Goal: Task Accomplishment & Management: Complete application form

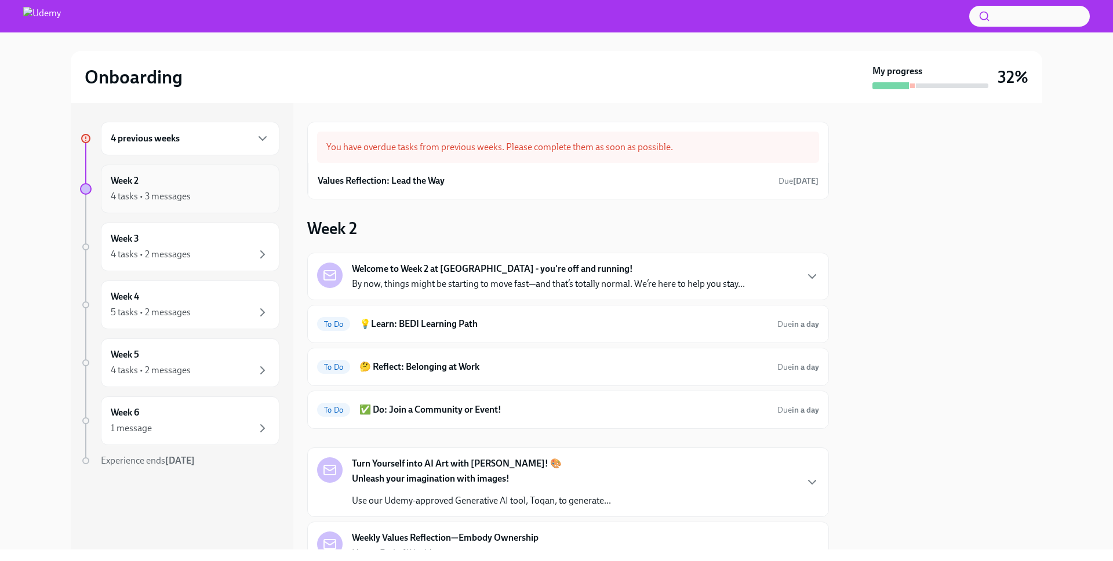
click at [207, 195] on div "4 tasks • 3 messages" at bounding box center [190, 197] width 159 height 14
click at [578, 154] on div "You have overdue tasks from previous weeks. Please complete them as soon as pos…" at bounding box center [568, 147] width 502 height 31
click at [572, 177] on div "Values Reflection: Lead the Way Due [DATE]" at bounding box center [568, 180] width 501 height 17
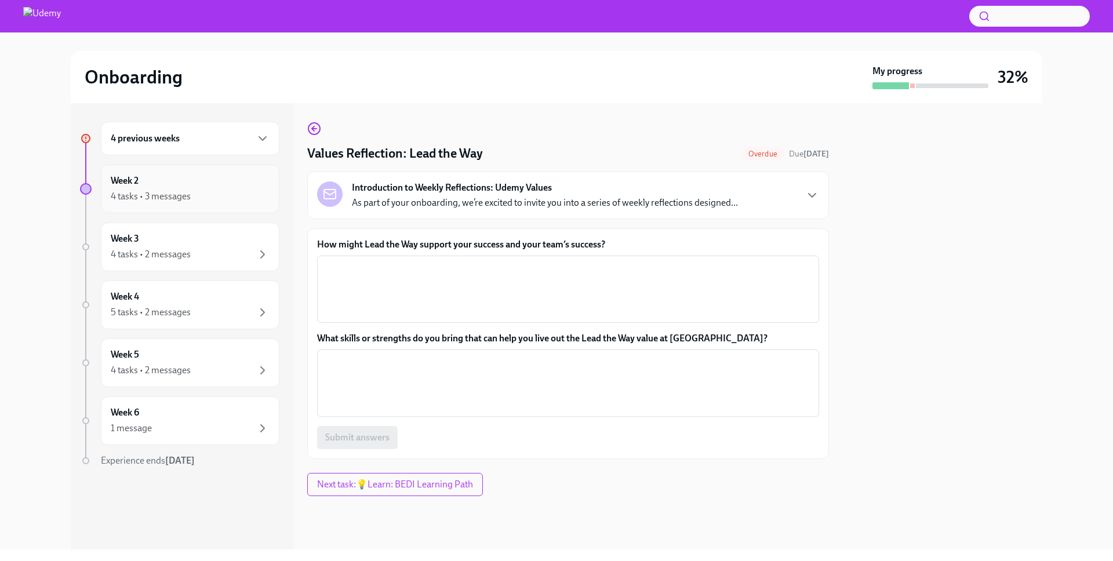
click at [172, 187] on div "Week 2 4 tasks • 3 messages" at bounding box center [190, 189] width 159 height 29
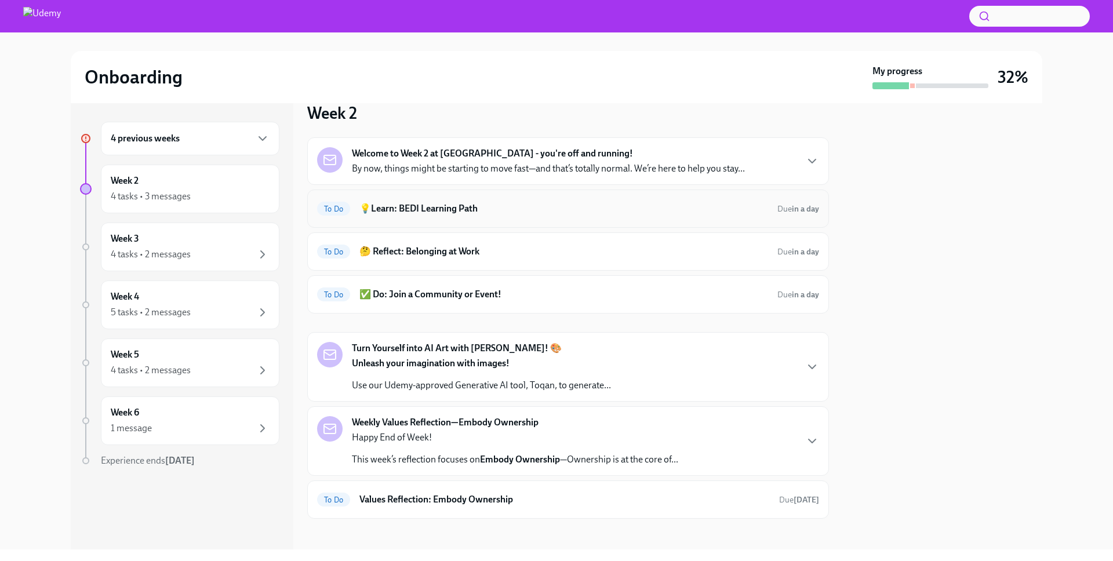
scroll to position [122, 0]
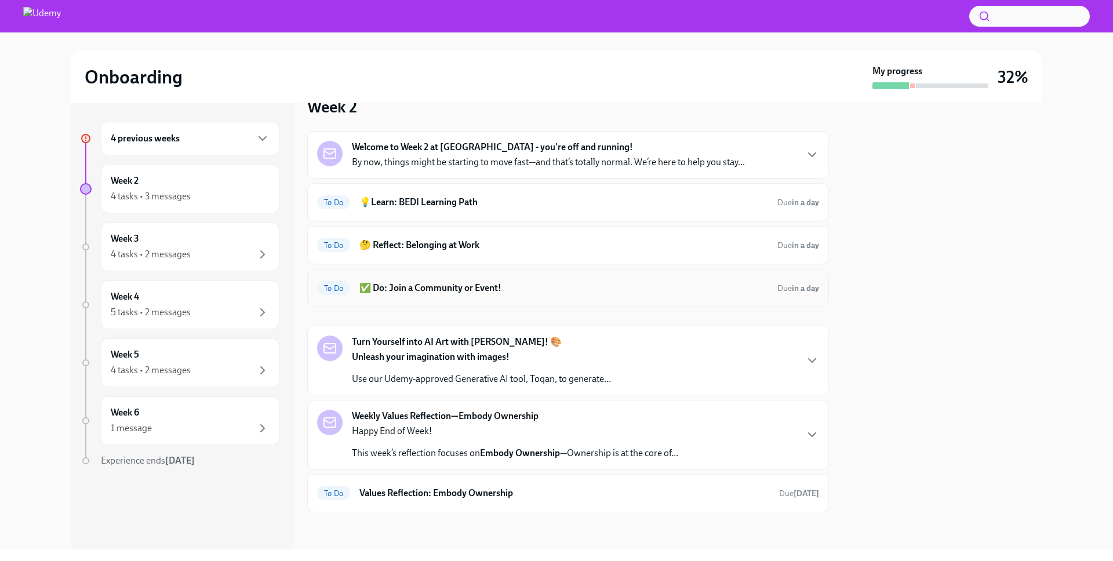
click at [380, 282] on h6 "✅ Do: Join a Community or Event!" at bounding box center [564, 288] width 409 height 13
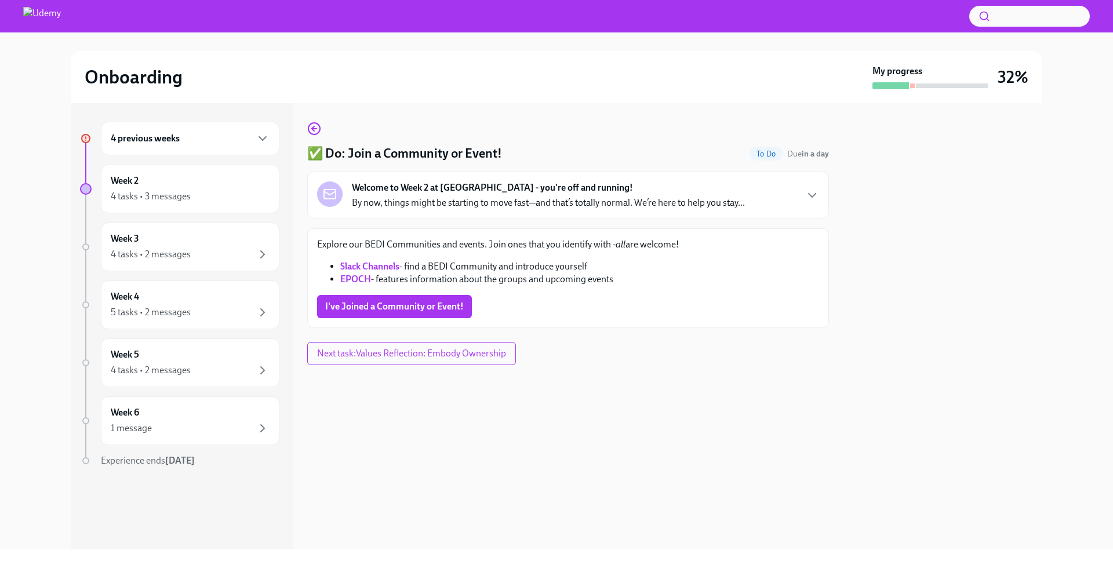
click at [362, 281] on strong "EPOCH" at bounding box center [355, 279] width 31 height 11
click at [388, 270] on link "Slack Channels" at bounding box center [369, 266] width 59 height 11
click at [442, 313] on button "I've Joined a Community or Event!" at bounding box center [394, 306] width 155 height 23
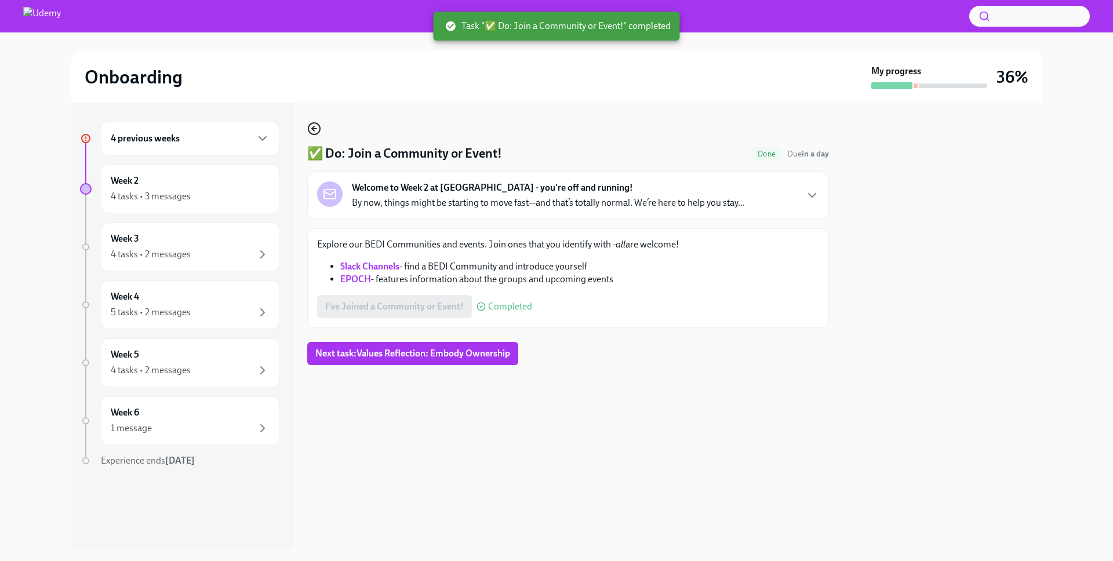
click at [314, 130] on icon "button" at bounding box center [313, 128] width 2 height 5
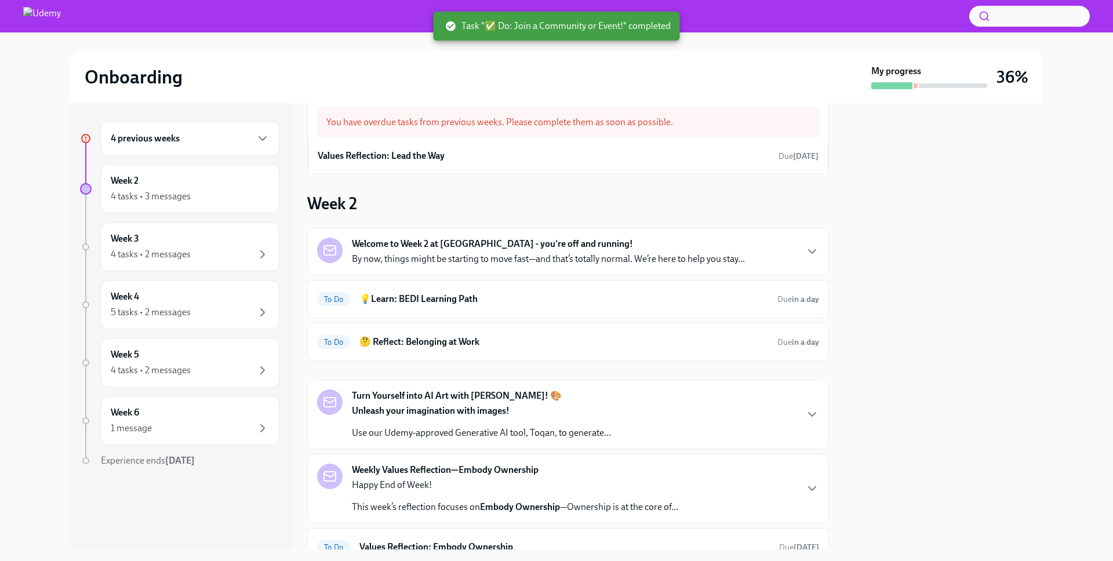
scroll to position [28, 0]
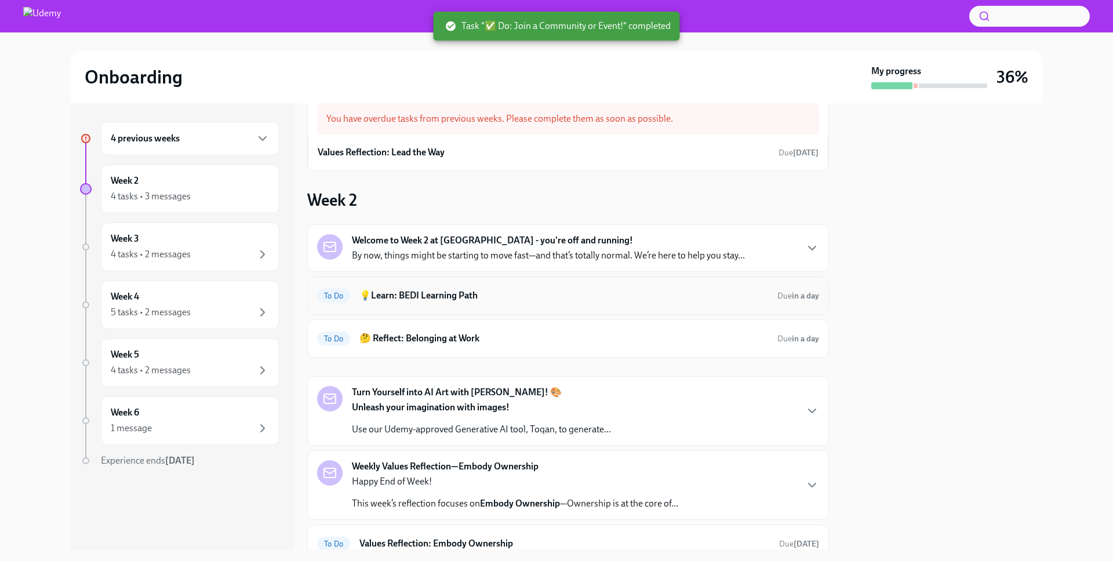
click at [435, 304] on div "To Do 💡Learn: BEDI Learning Path Due in a day" at bounding box center [568, 295] width 502 height 19
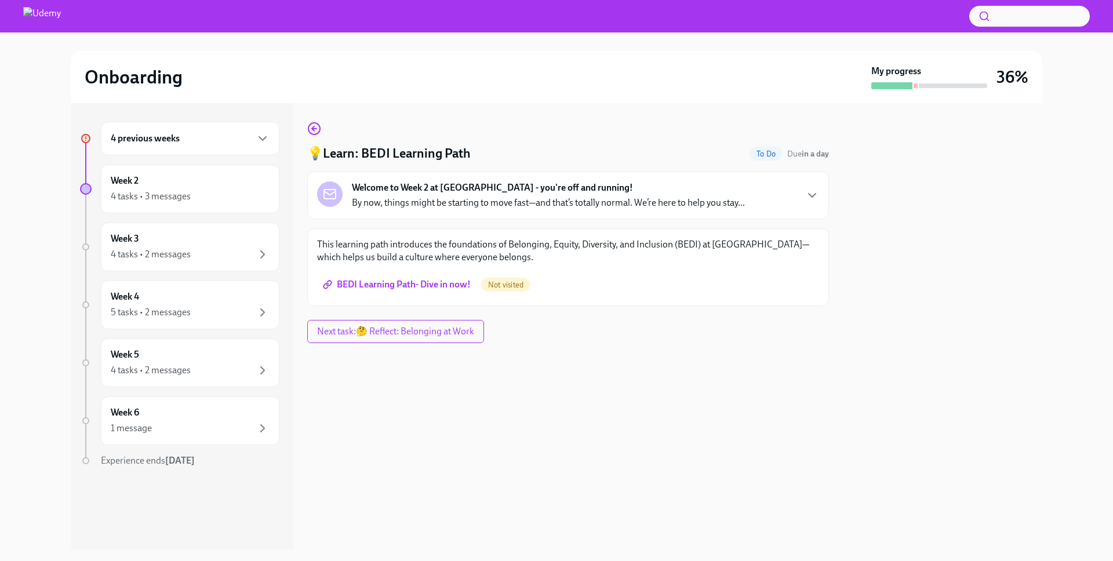
click at [428, 287] on span "BEDI Learning Path- Dive in now!" at bounding box center [398, 285] width 146 height 12
click at [412, 210] on div "Welcome to Week 2 at [GEOGRAPHIC_DATA] - you're off and running! By now, things…" at bounding box center [568, 196] width 522 height 48
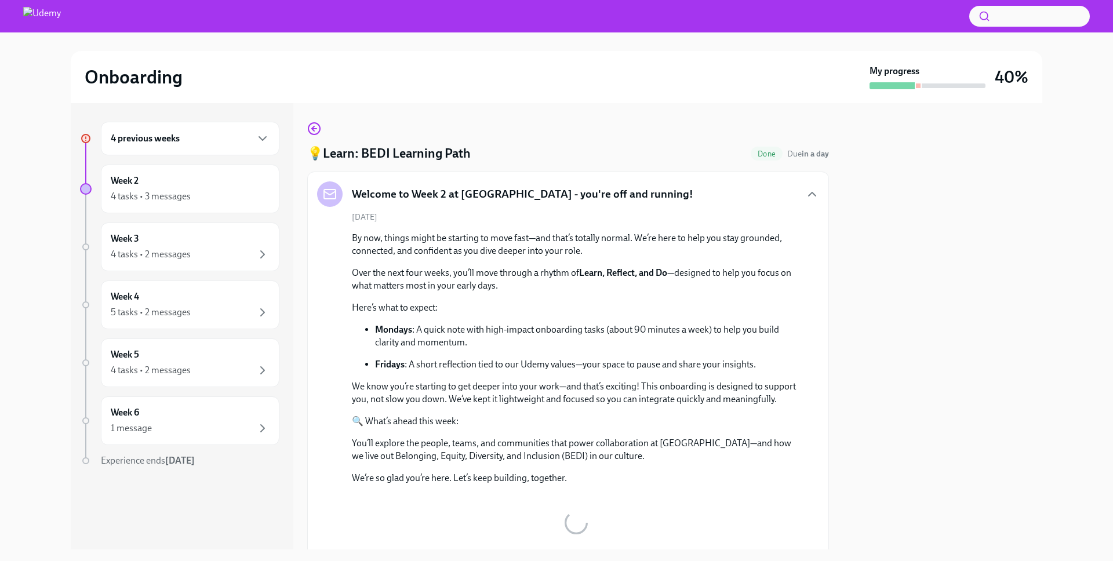
click at [453, 194] on h5 "Welcome to Week 2 at [GEOGRAPHIC_DATA] - you're off and running!" at bounding box center [523, 194] width 342 height 15
click at [217, 191] on div "4 tasks • 3 messages" at bounding box center [190, 197] width 159 height 14
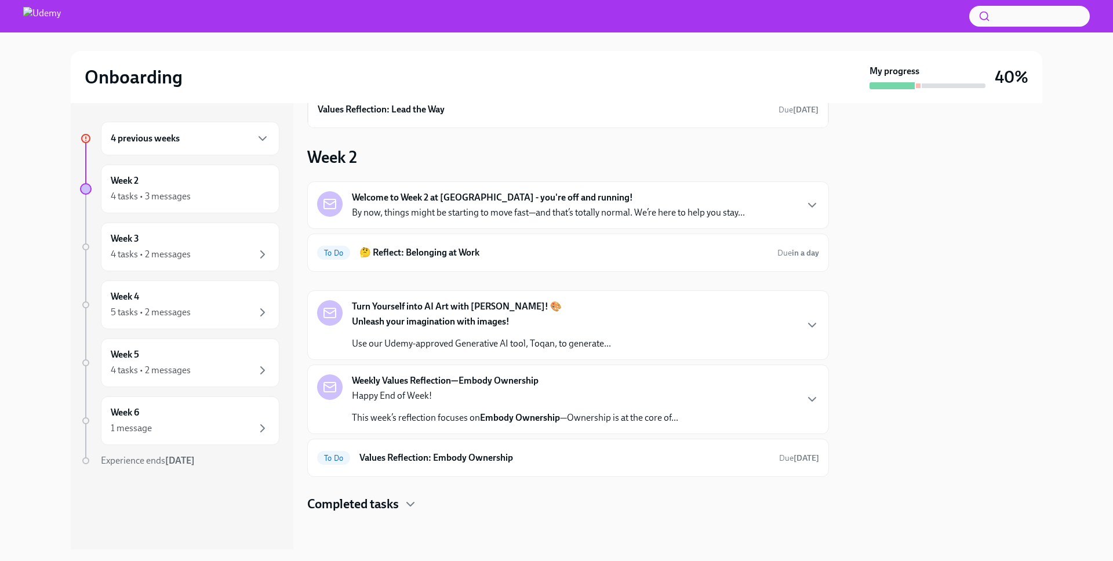
scroll to position [72, 0]
click at [440, 318] on strong "Unleash your imagination with images!" at bounding box center [431, 320] width 158 height 11
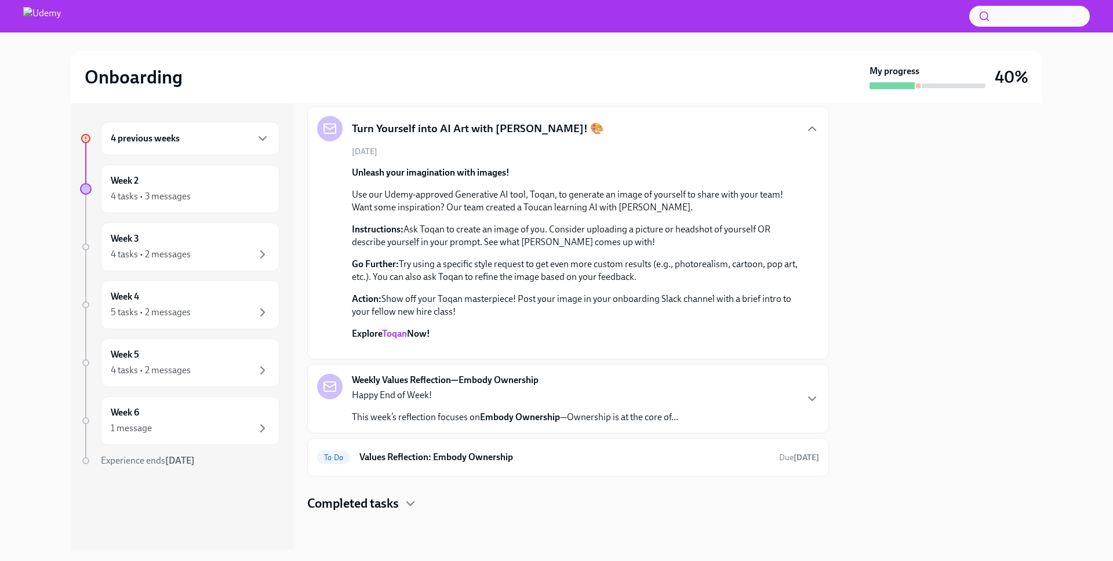
scroll to position [479, 0]
click at [560, 375] on div "Weekly Values Reflection—Embody Ownership Happy End of Week! This week’s reflec…" at bounding box center [515, 399] width 326 height 50
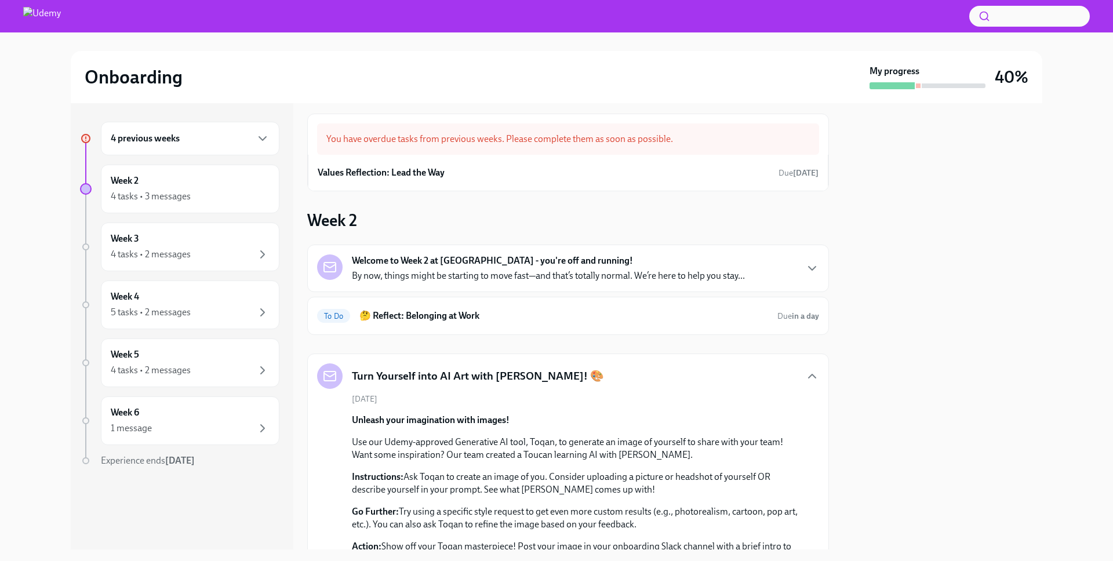
scroll to position [5, 0]
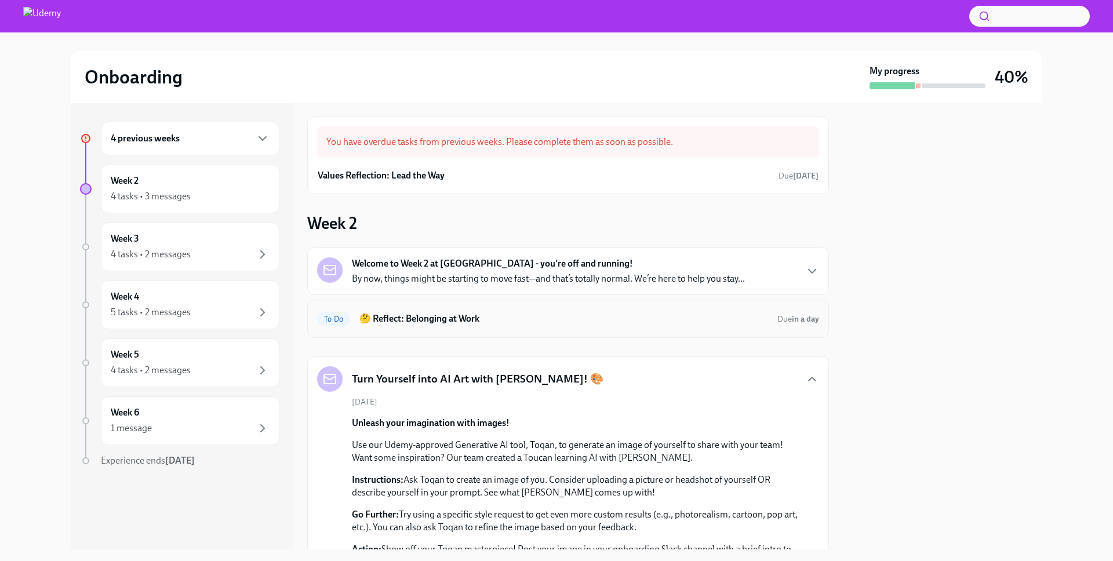
click at [480, 322] on h6 "🤔 Reflect: Belonging at Work" at bounding box center [564, 319] width 409 height 13
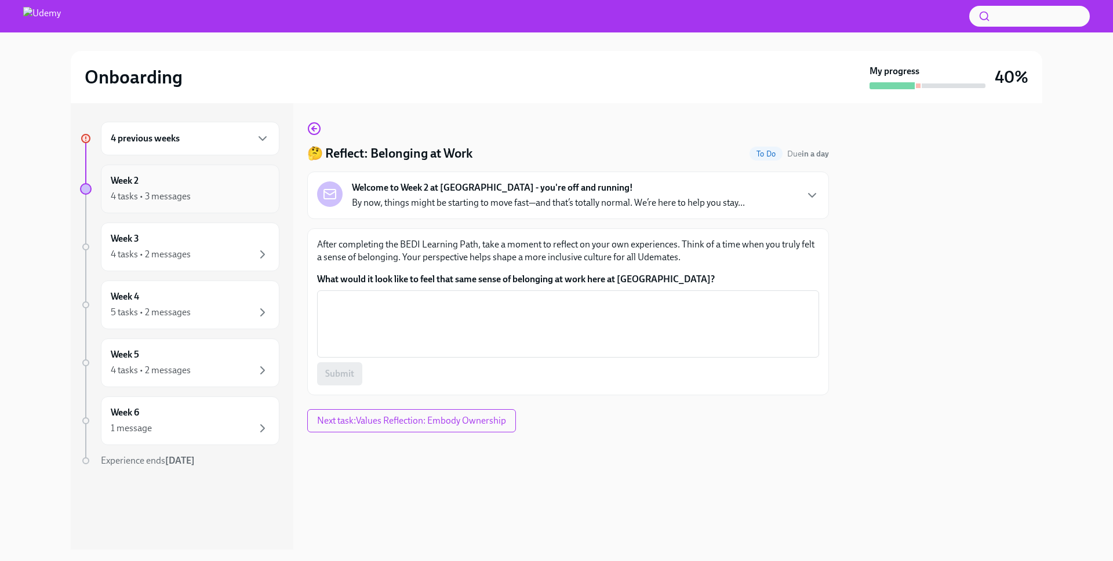
click at [173, 199] on div "4 tasks • 3 messages" at bounding box center [151, 196] width 80 height 13
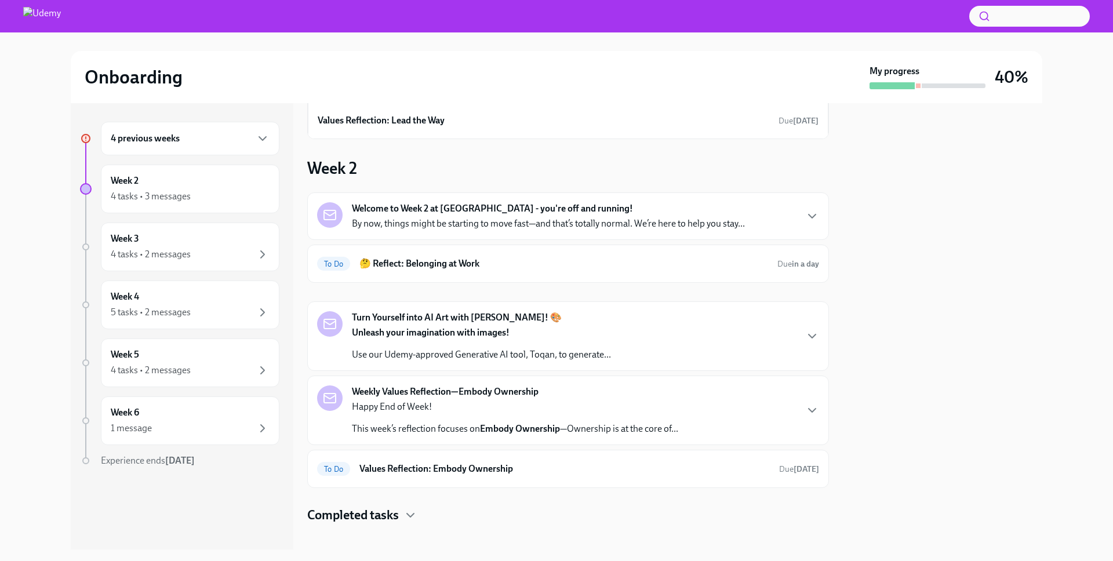
scroll to position [72, 0]
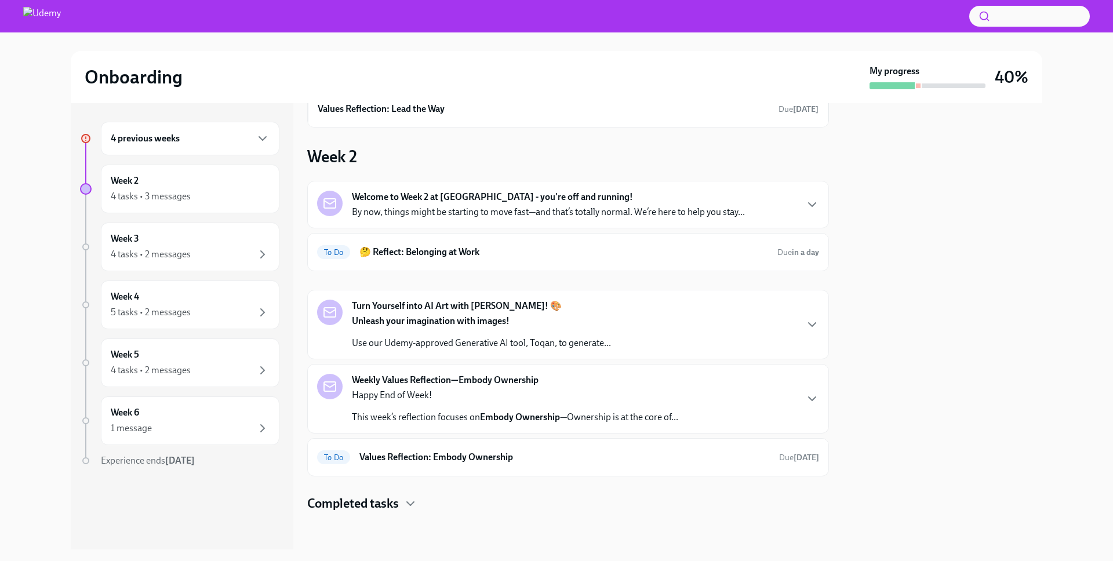
click at [496, 207] on p "By now, things might be starting to move fast—and that’s totally normal. We’re …" at bounding box center [548, 212] width 393 height 13
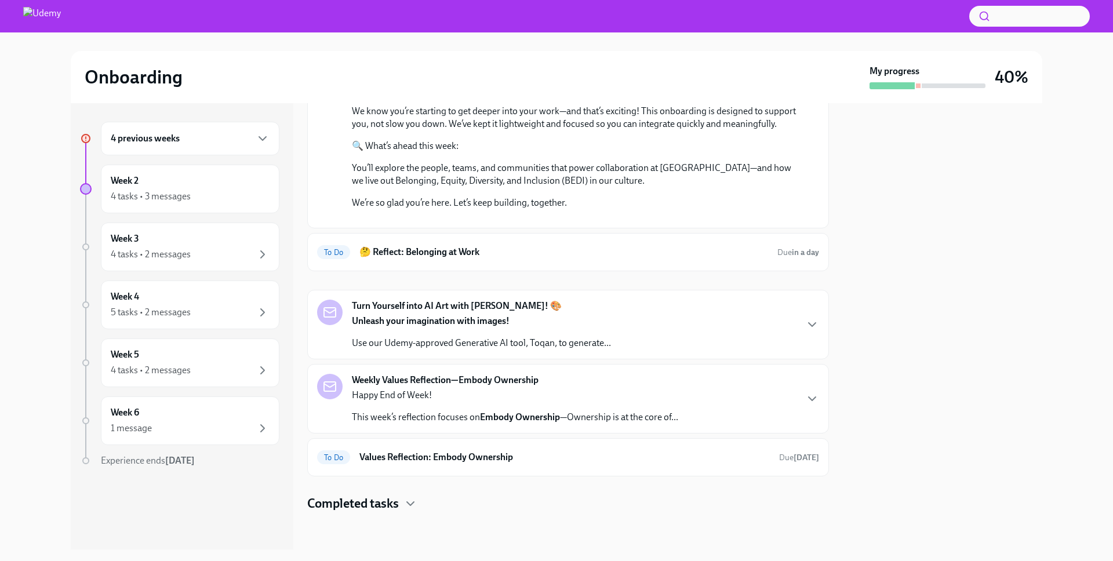
scroll to position [535, 0]
click at [501, 309] on strong "Turn Yourself into AI Art with [PERSON_NAME]! 🎨" at bounding box center [457, 306] width 210 height 13
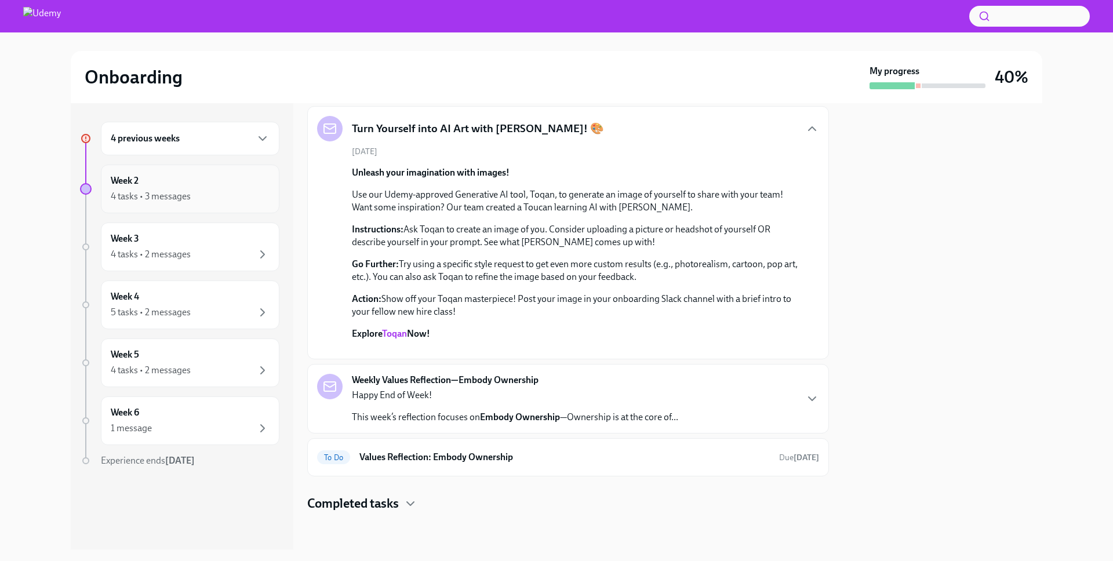
scroll to position [742, 0]
click at [184, 186] on div "Week 2 4 tasks • 3 messages" at bounding box center [190, 189] width 159 height 29
click at [198, 150] on div "4 previous weeks" at bounding box center [190, 139] width 179 height 34
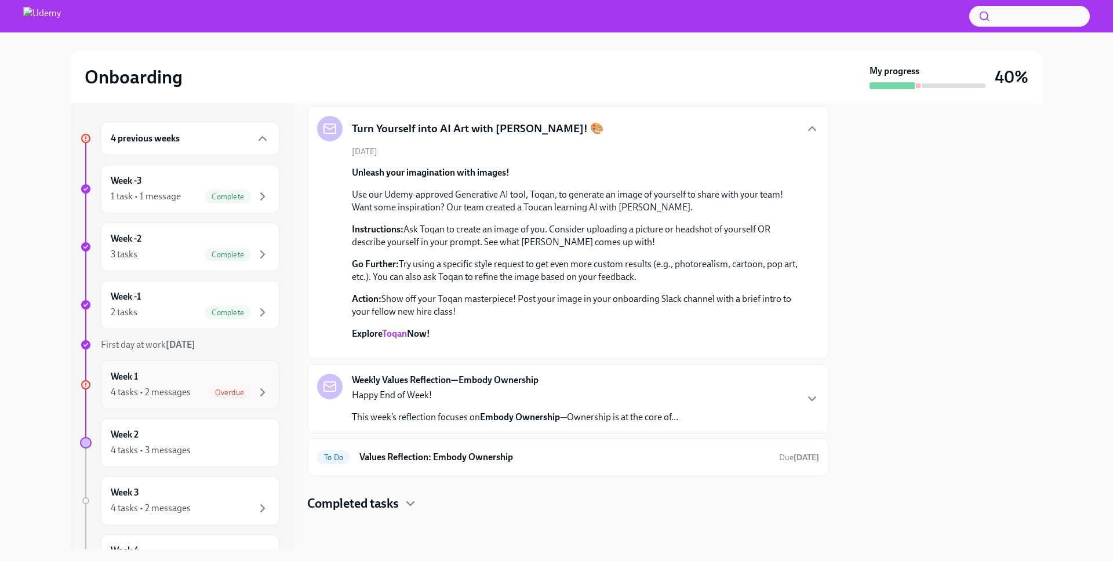
click at [245, 372] on div "Week 1 4 tasks • 2 messages Overdue" at bounding box center [190, 385] width 159 height 29
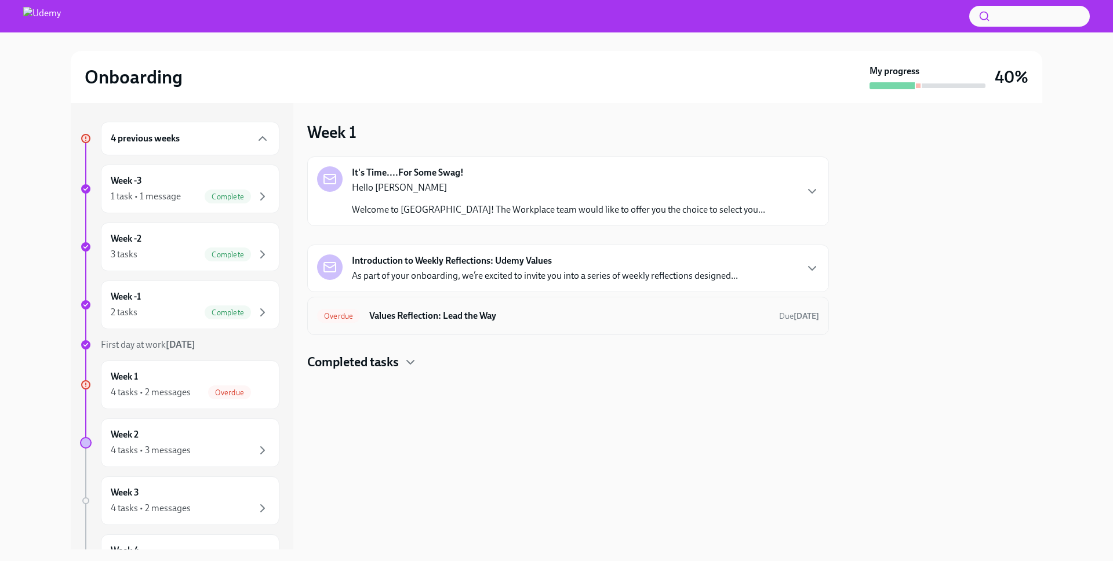
click at [435, 314] on h6 "Values Reflection: Lead the Way" at bounding box center [569, 316] width 401 height 13
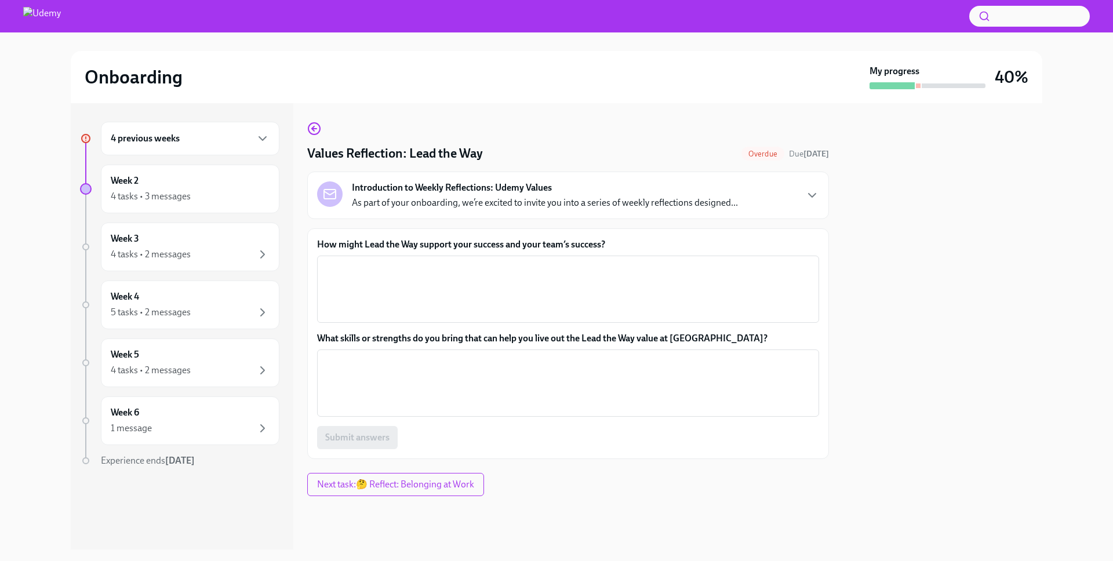
click at [601, 213] on div "Introduction to Weekly Reflections: Udemy Values As part of your onboarding, we…" at bounding box center [568, 196] width 522 height 48
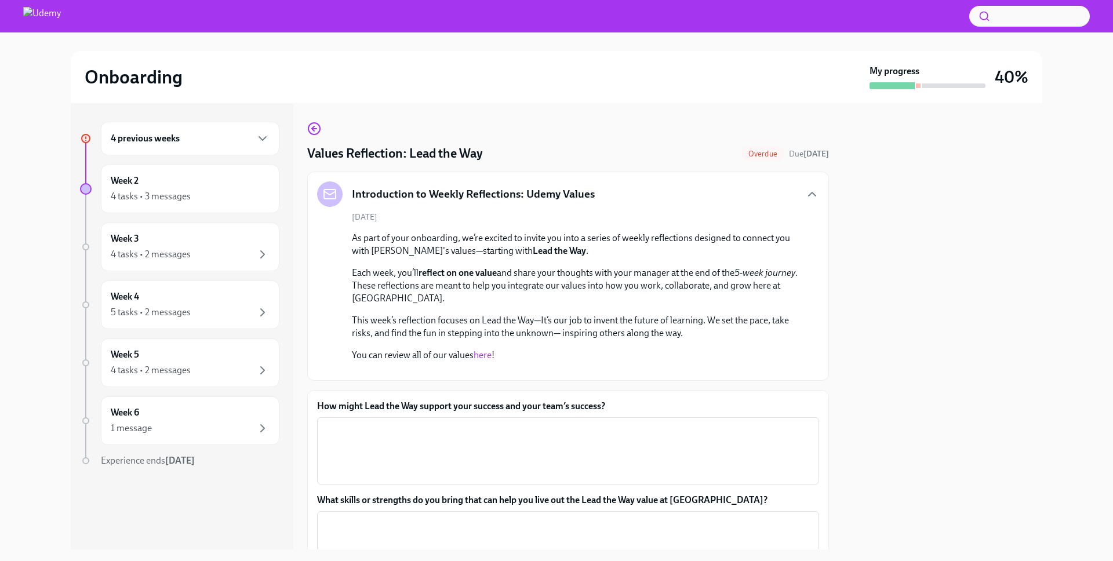
click at [484, 354] on link "here" at bounding box center [483, 355] width 18 height 11
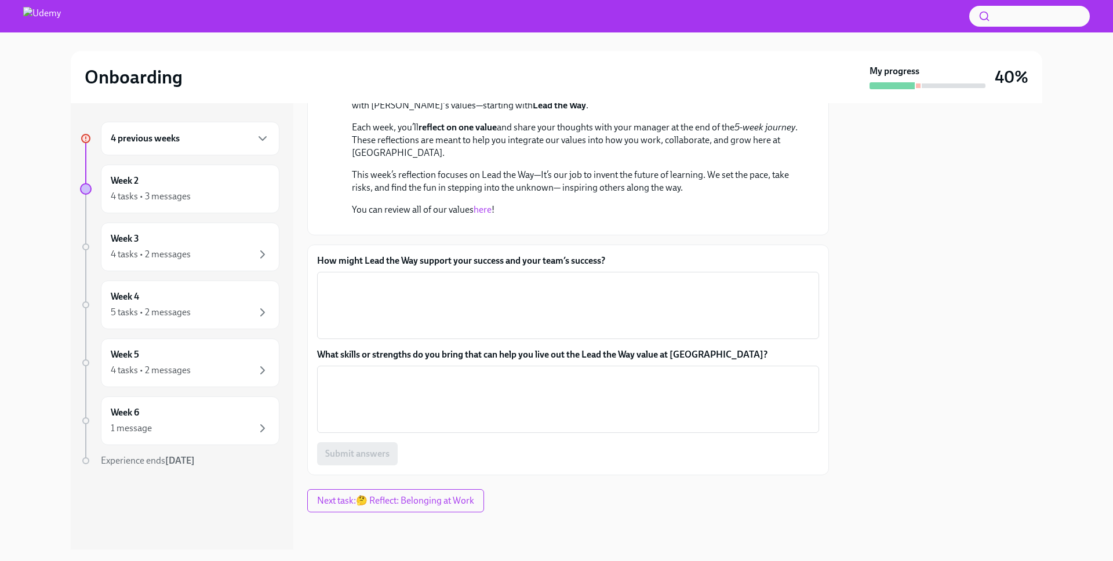
scroll to position [212, 0]
drag, startPoint x: 612, startPoint y: 369, endPoint x: 319, endPoint y: 364, distance: 293.5
click at [319, 267] on label "How might Lead the Way support your success and your team’s success?" at bounding box center [568, 261] width 502 height 13
copy label "How might Lead the Way support your success and your team’s success?"
drag, startPoint x: 546, startPoint y: 459, endPoint x: 371, endPoint y: 457, distance: 175.1
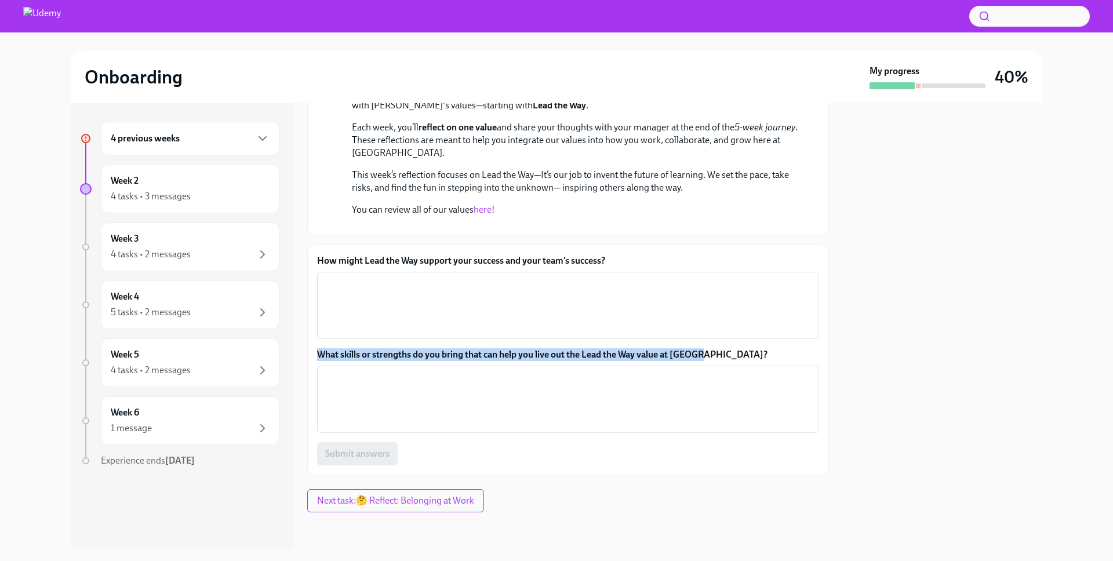
click at [370, 361] on label "What skills or strengths do you bring that can help you live out the Lead the W…" at bounding box center [568, 354] width 502 height 13
copy label "strengths do you bring that can help you live out the Lead the Way value at [GE…"
drag, startPoint x: 330, startPoint y: 461, endPoint x: 257, endPoint y: 444, distance: 74.5
click at [329, 361] on label "What skills or strengths do you bring that can help you live out the Lead the W…" at bounding box center [568, 354] width 502 height 13
click at [329, 427] on textarea "What skills or strengths do you bring that can help you live out the Lead the W…" at bounding box center [568, 400] width 488 height 56
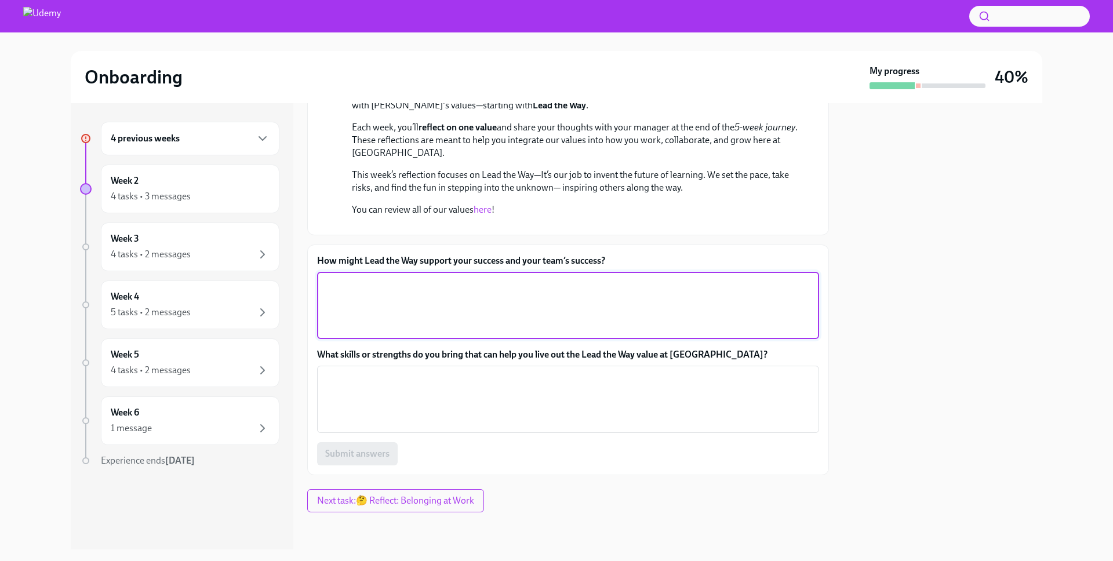
click at [488, 333] on textarea "How might Lead the Way support your success and your team’s success?" at bounding box center [568, 306] width 488 height 56
paste textarea "Lead the Way supports my success and my team’s success by encouraging us to act…"
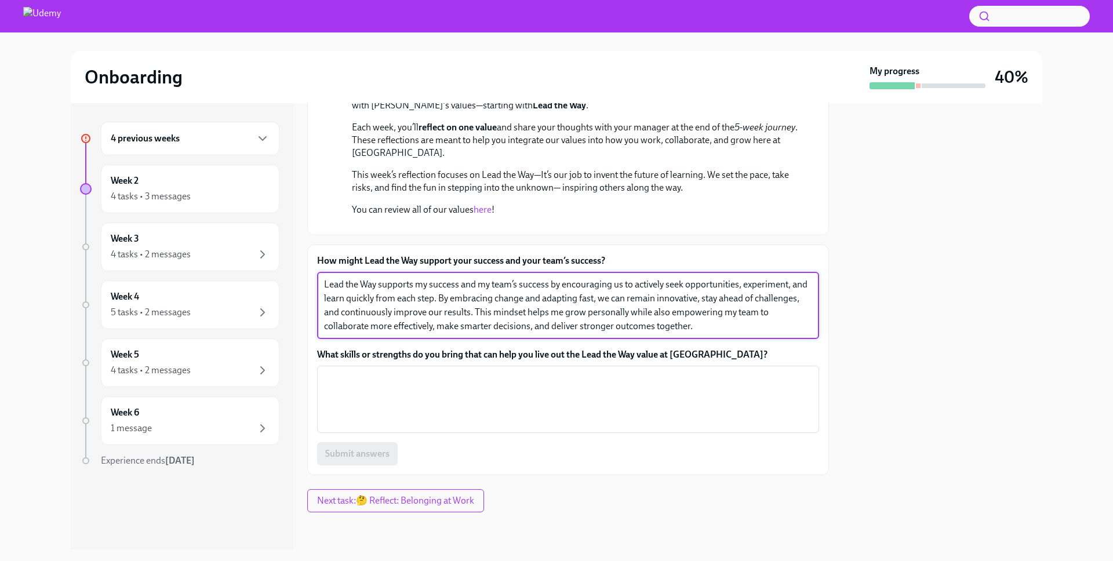
drag, startPoint x: 558, startPoint y: 394, endPoint x: 380, endPoint y: 389, distance: 178.7
click at [380, 333] on textarea "Lead the Way supports my success and my team’s success by encouraging us to act…" at bounding box center [568, 306] width 488 height 56
drag, startPoint x: 428, startPoint y: 392, endPoint x: 415, endPoint y: 391, distance: 13.3
click at [415, 333] on textarea "Lead the Way encouraging us to actively seek opportunities, experiment, and lea…" at bounding box center [568, 306] width 488 height 56
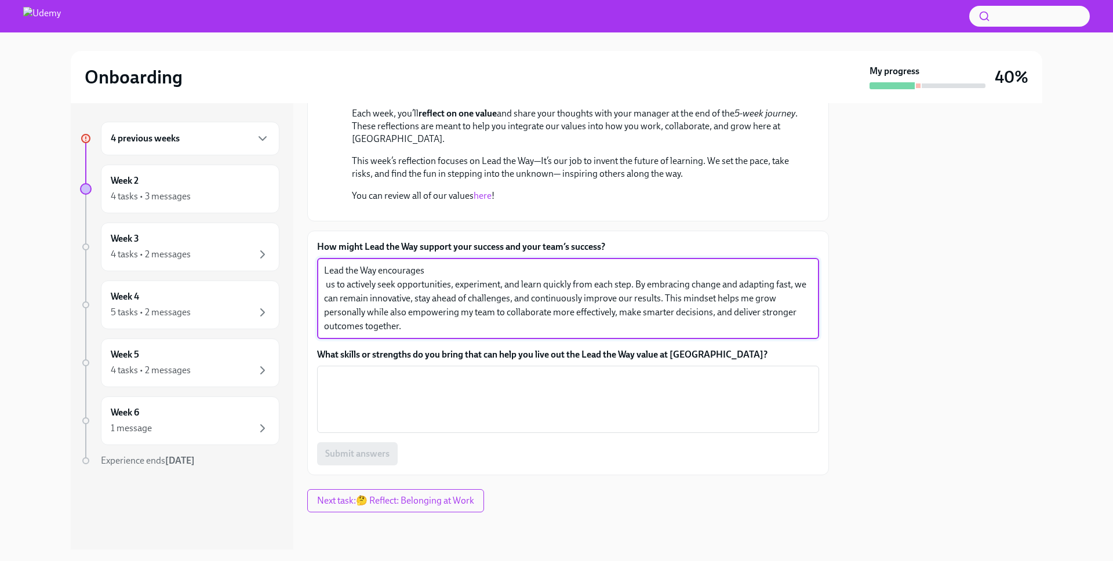
scroll to position [317, 0]
type textarea "Lead the Way encourages us to actively seek opportunities, experiment, and lear…"
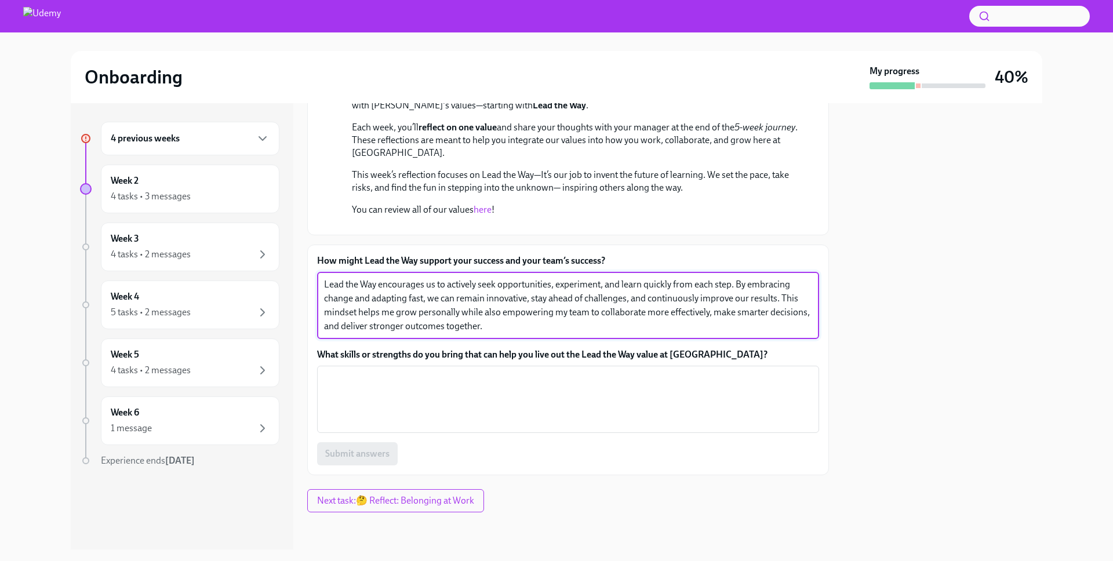
click at [607, 316] on textarea "Lead the Way encourages us to actively seek opportunities, experiment, and lear…" at bounding box center [568, 306] width 488 height 56
click at [590, 325] on textarea "Lead the Way encourages us to actively seek opportunities, experiment, and lear…" at bounding box center [568, 306] width 488 height 56
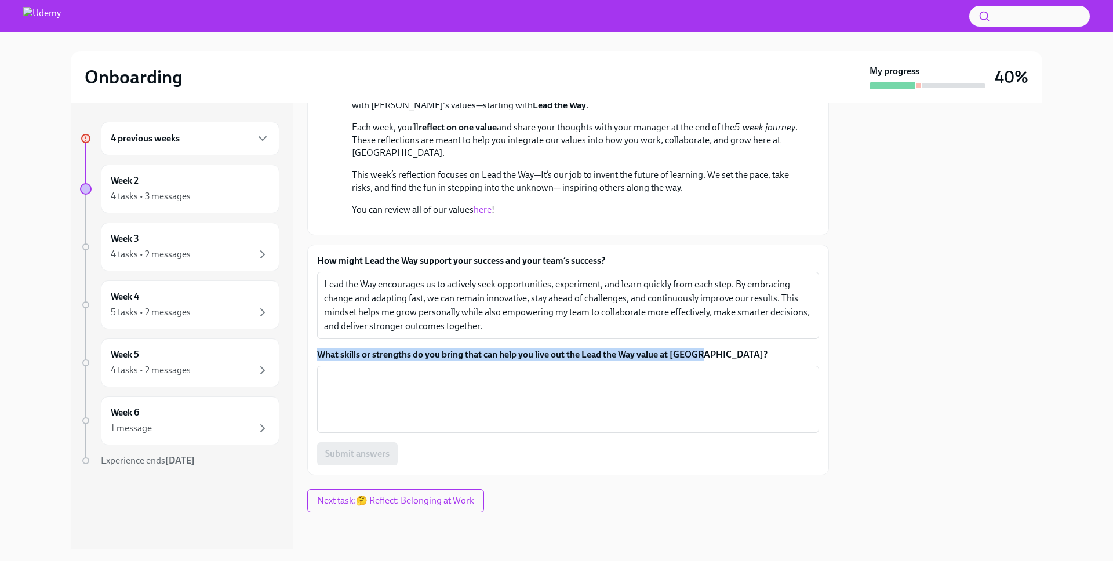
drag, startPoint x: 756, startPoint y: 353, endPoint x: 317, endPoint y: 354, distance: 438.9
click at [315, 353] on div "How might Lead the Way support your success and your team’s success? Lead the W…" at bounding box center [568, 360] width 522 height 231
copy label "What skills or strengths do you bring that can help you live out the Lead the W…"
drag, startPoint x: 478, startPoint y: 394, endPoint x: 444, endPoint y: 393, distance: 34.2
click at [472, 394] on textarea "What skills or strengths do you bring that can help you live out the Lead the W…" at bounding box center [568, 400] width 488 height 56
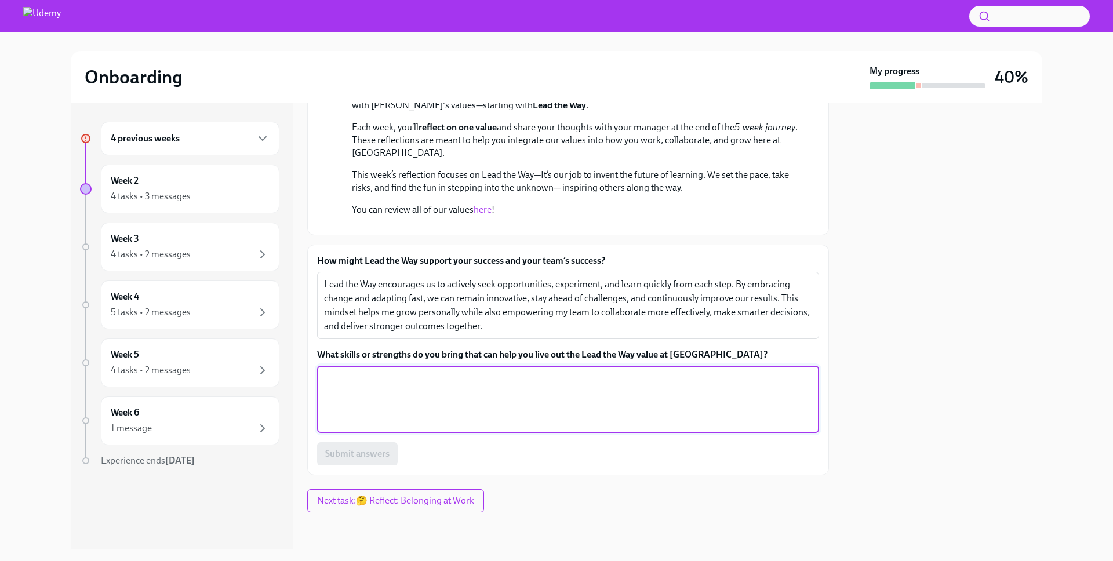
paste textarea "I am a very proactive person who is always looking for new challenges and oppor…"
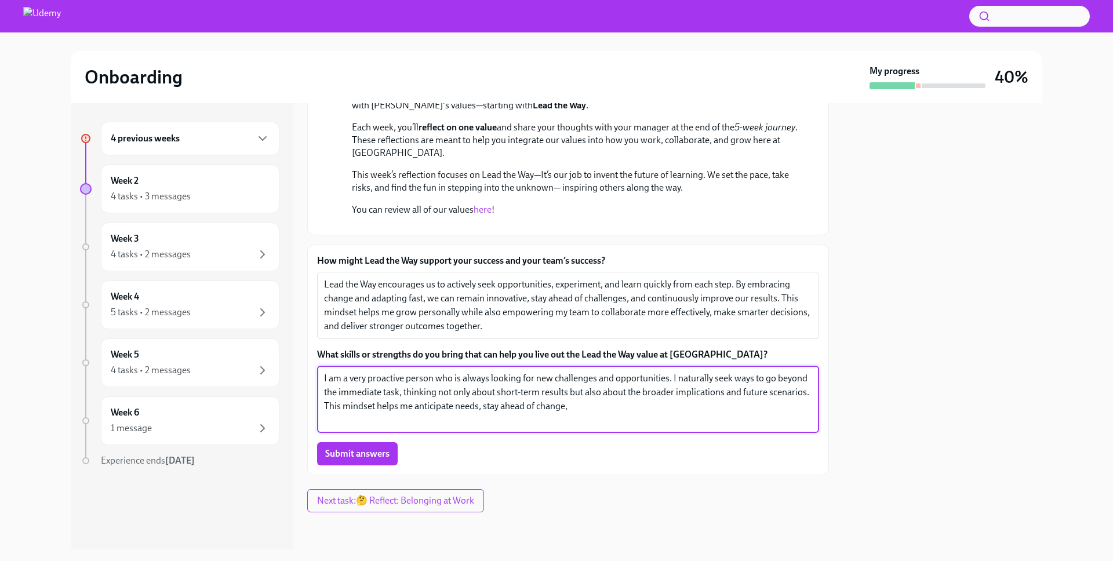
click at [481, 413] on textarea "I am a very proactive person who is always looking for new challenges and oppor…" at bounding box center [568, 400] width 488 height 56
type textarea "I am a very proactive person who is always looking for new challenges and oppor…"
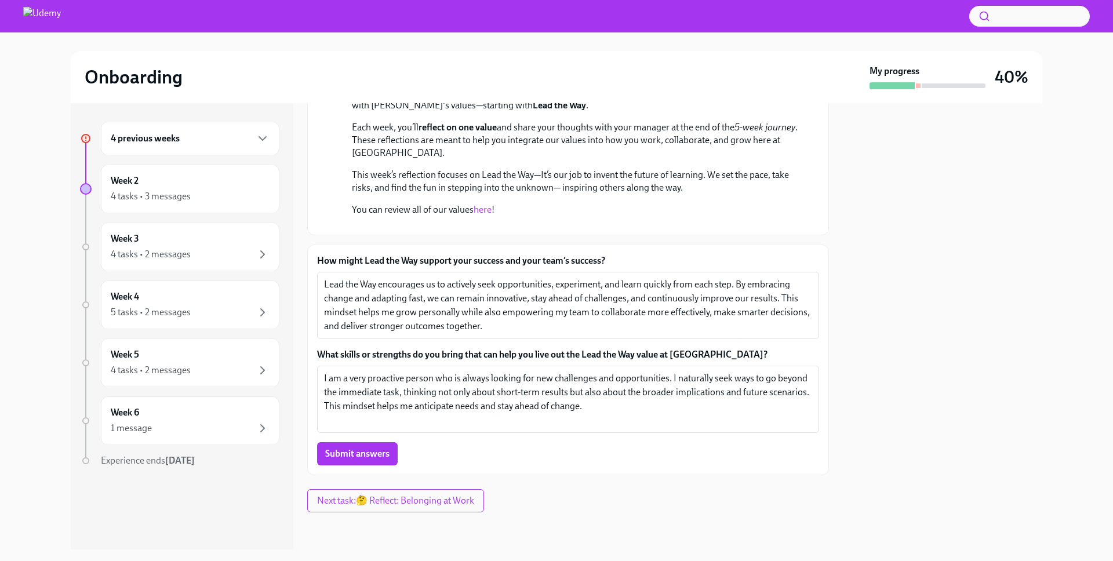
click at [367, 454] on span "Submit answers" at bounding box center [357, 454] width 64 height 12
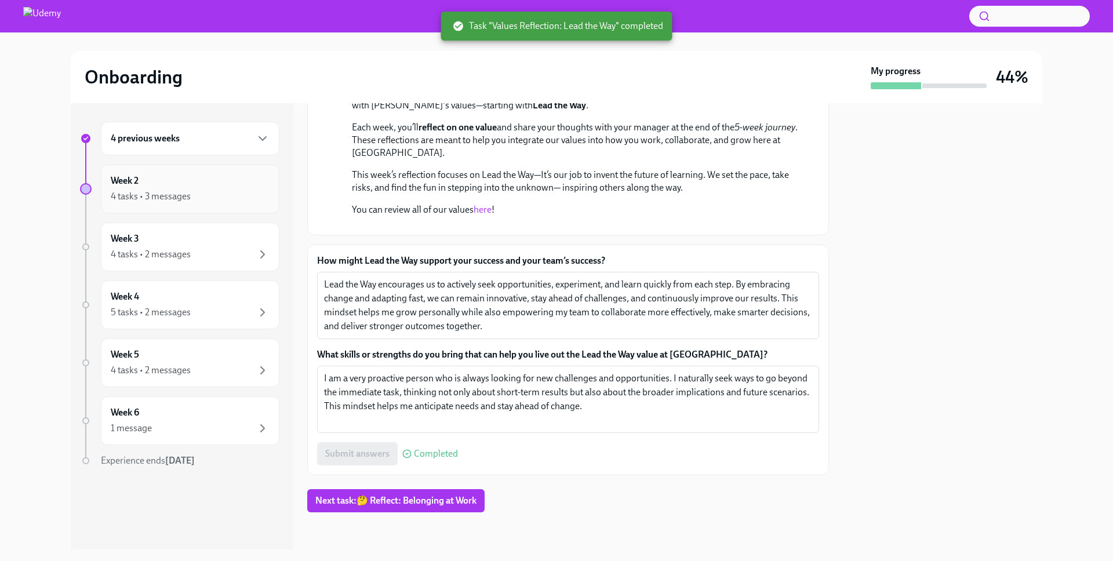
click at [180, 199] on div "4 tasks • 3 messages" at bounding box center [151, 196] width 80 height 13
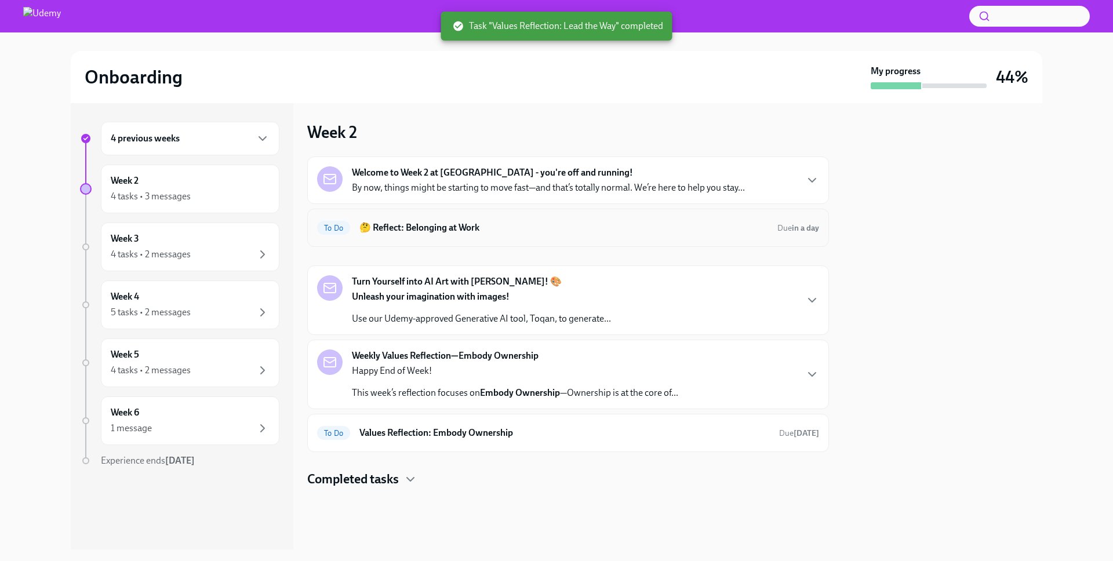
click at [495, 223] on h6 "🤔 Reflect: Belonging at Work" at bounding box center [564, 228] width 409 height 13
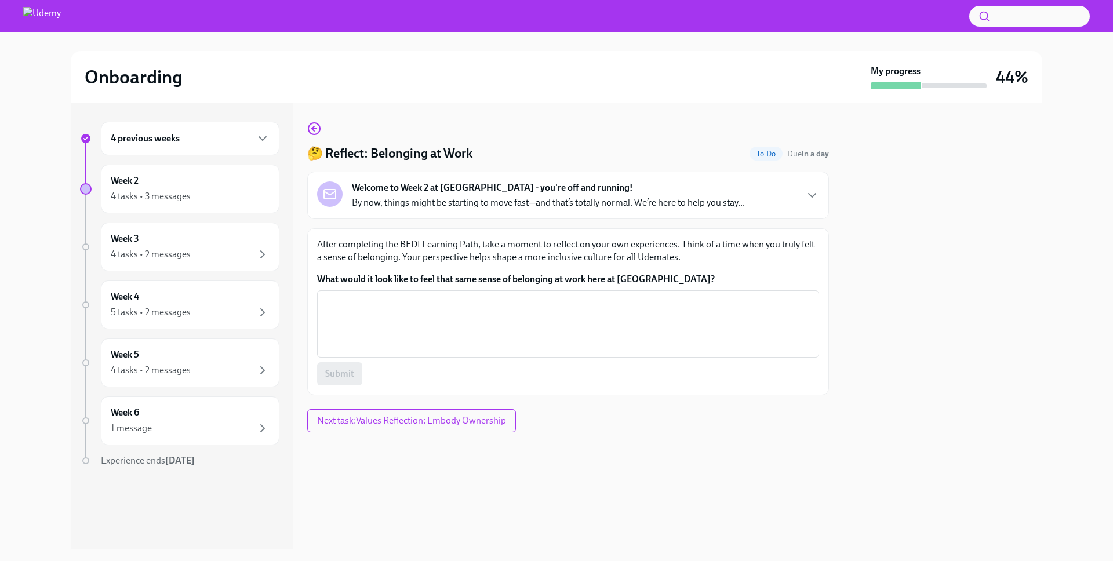
drag, startPoint x: 682, startPoint y: 244, endPoint x: 691, endPoint y: 275, distance: 33.1
click at [691, 275] on div "After completing the BEDI Learning Path, take a moment to reflect on your own e…" at bounding box center [568, 311] width 502 height 147
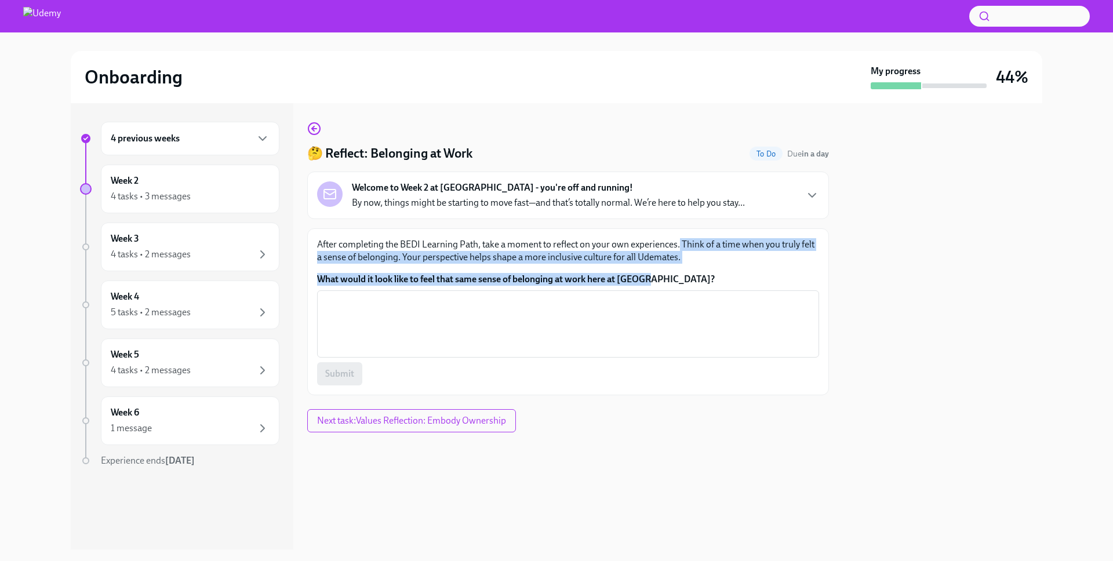
drag, startPoint x: 660, startPoint y: 280, endPoint x: 707, endPoint y: 246, distance: 57.3
click at [681, 243] on div "After completing the BEDI Learning Path, take a moment to reflect on your own e…" at bounding box center [568, 311] width 502 height 147
copy div "Think of a time when you truly felt a sense of belonging. Your perspective help…"
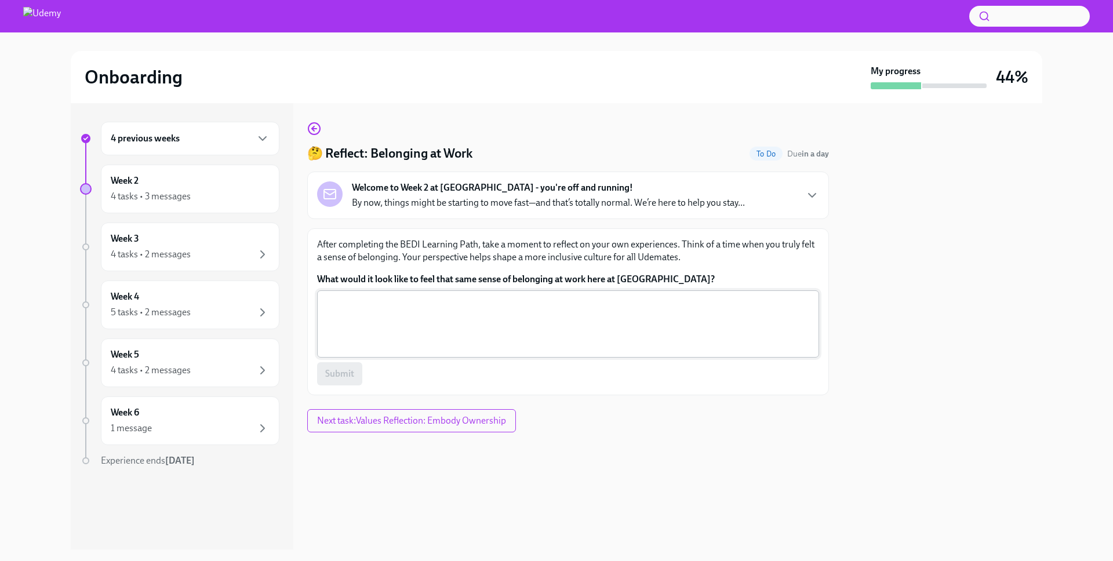
click at [387, 316] on textarea "What would it look like to feel that same sense of belonging at work here at [G…" at bounding box center [568, 324] width 488 height 56
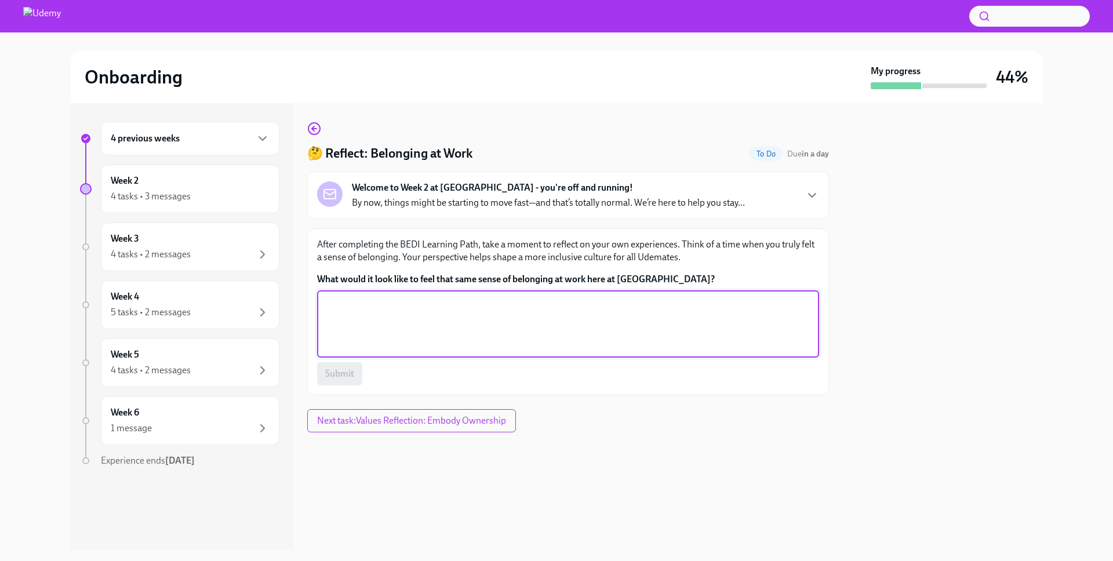
paste textarea "it would mean being part of a team where everyone’s voice matters, where I can …"
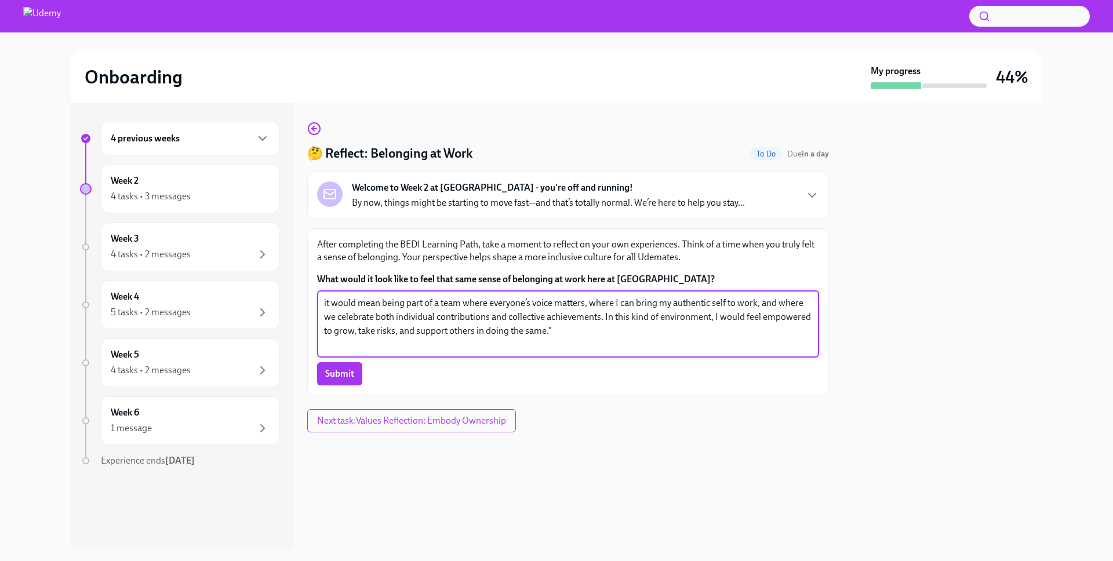
click at [325, 307] on textarea "it would mean being part of a team where everyone’s voice matters, where I can …" at bounding box center [568, 324] width 488 height 56
click at [492, 323] on textarea "It would mean being part of a team where everyone’s voice matters, where I can …" at bounding box center [568, 324] width 488 height 56
click at [571, 339] on textarea "It would mean being part of a team where everyone’s voice matters, where I can …" at bounding box center [568, 324] width 488 height 56
type textarea "It would mean being part of a team where everyone’s voice matters, where I can …"
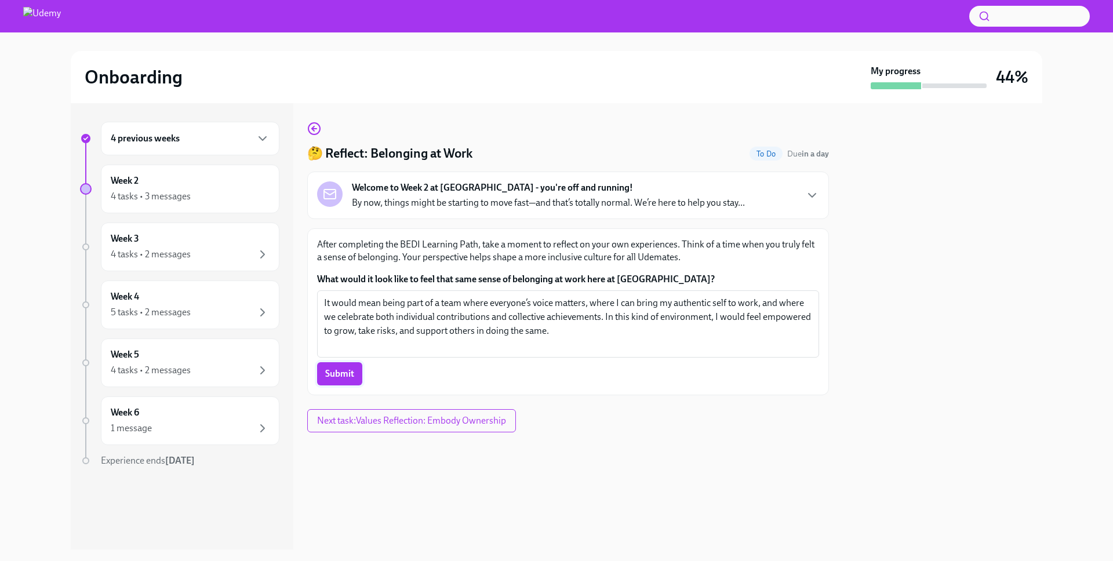
click at [349, 371] on span "Submit" at bounding box center [339, 374] width 29 height 12
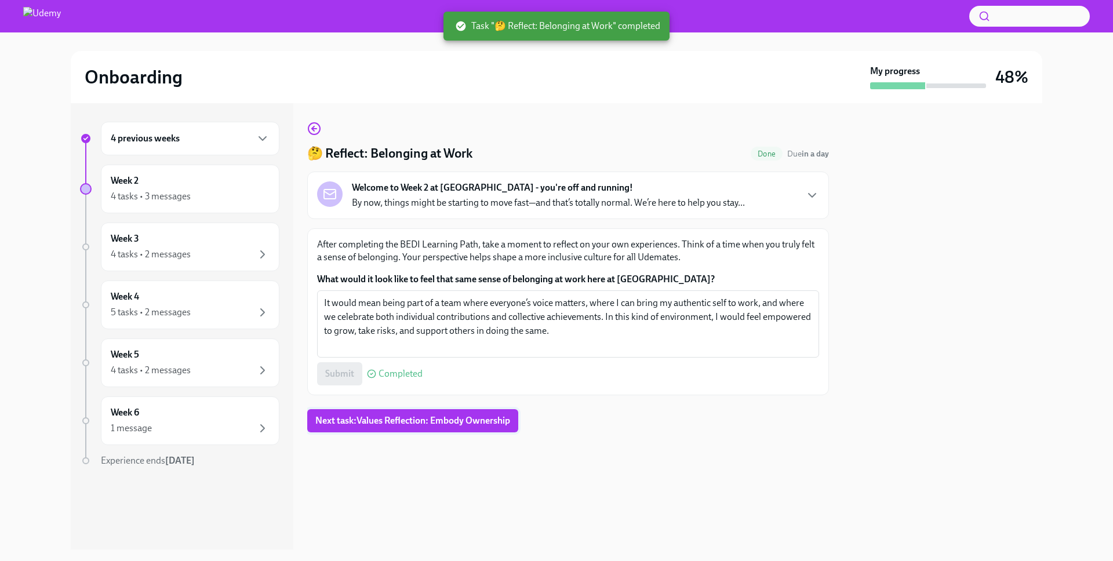
click at [445, 423] on span "Next task : Values Reflection: Embody Ownership" at bounding box center [412, 421] width 195 height 12
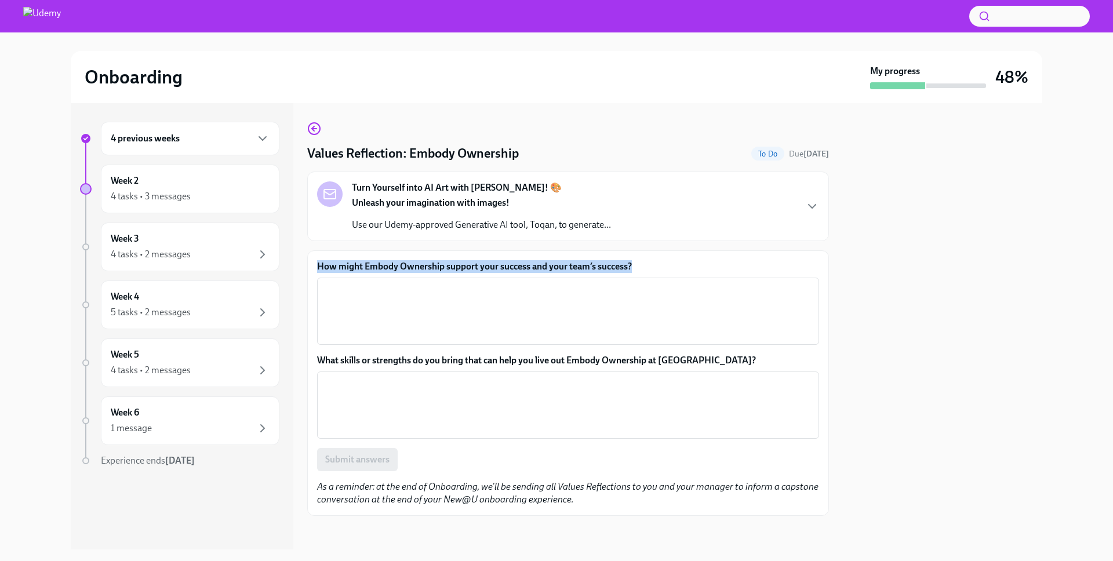
drag, startPoint x: 638, startPoint y: 268, endPoint x: 317, endPoint y: 272, distance: 321.8
click at [317, 272] on label "How might Embody Ownership support your success and your team’s success?" at bounding box center [568, 266] width 502 height 13
copy label "How might Embody Ownership support your success and your team’s success?"
click at [405, 304] on textarea "How might Embody Ownership support your success and your team’s success?" at bounding box center [568, 312] width 488 height 56
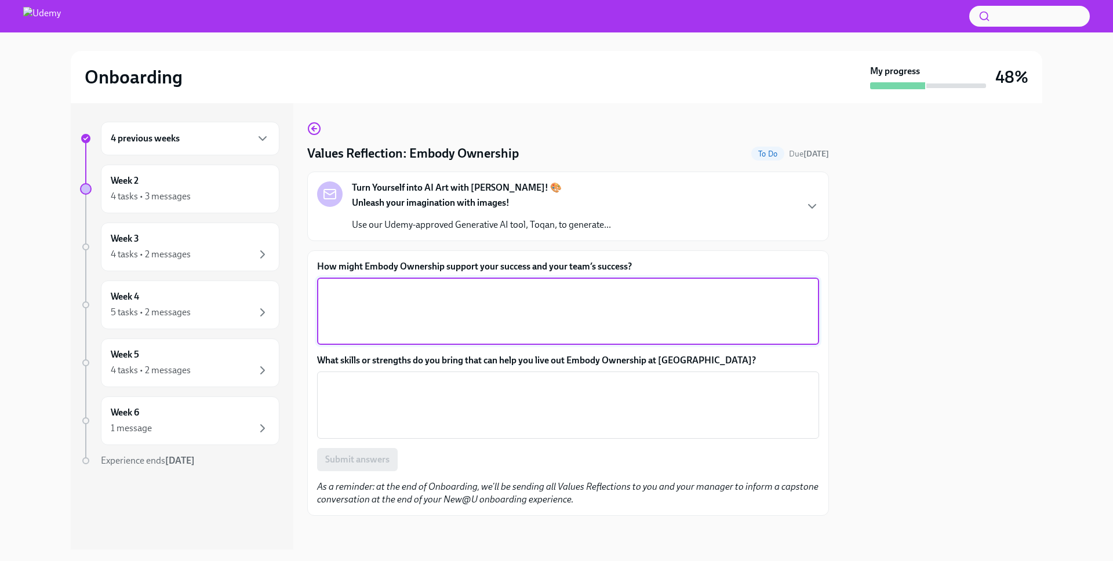
paste textarea "I truly believe that self-responsibility is one of the most effective drivers o…"
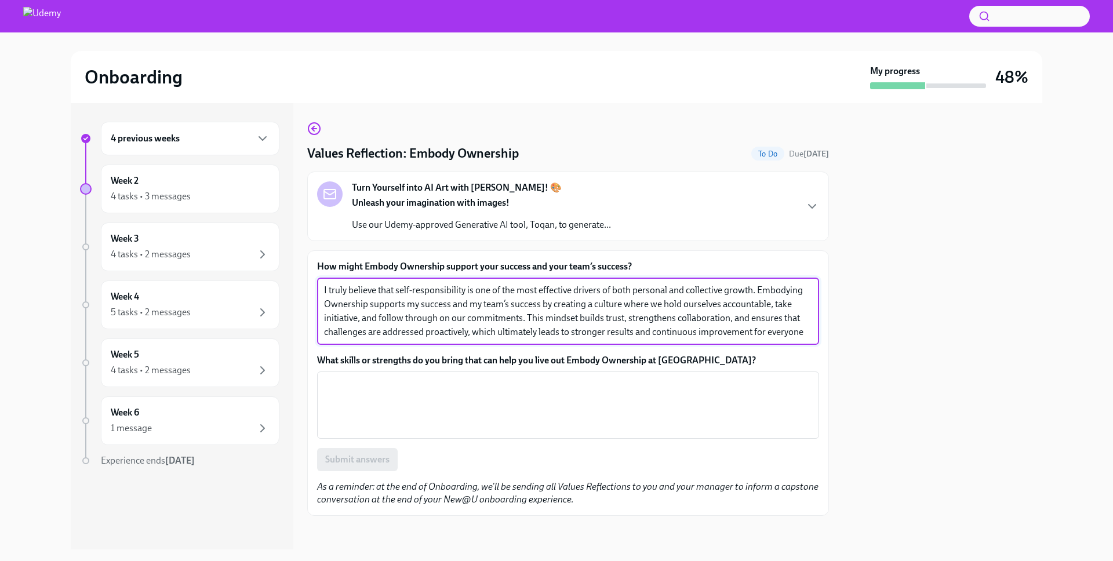
click at [416, 307] on textarea "I truly believe that self-responsibility is one of the most effective drivers o…" at bounding box center [568, 312] width 488 height 56
drag, startPoint x: 509, startPoint y: 303, endPoint x: 406, endPoint y: 301, distance: 103.2
click at [406, 302] on textarea "I truly believe that self-responsibility is one of the most effective drivers o…" at bounding box center [568, 312] width 488 height 56
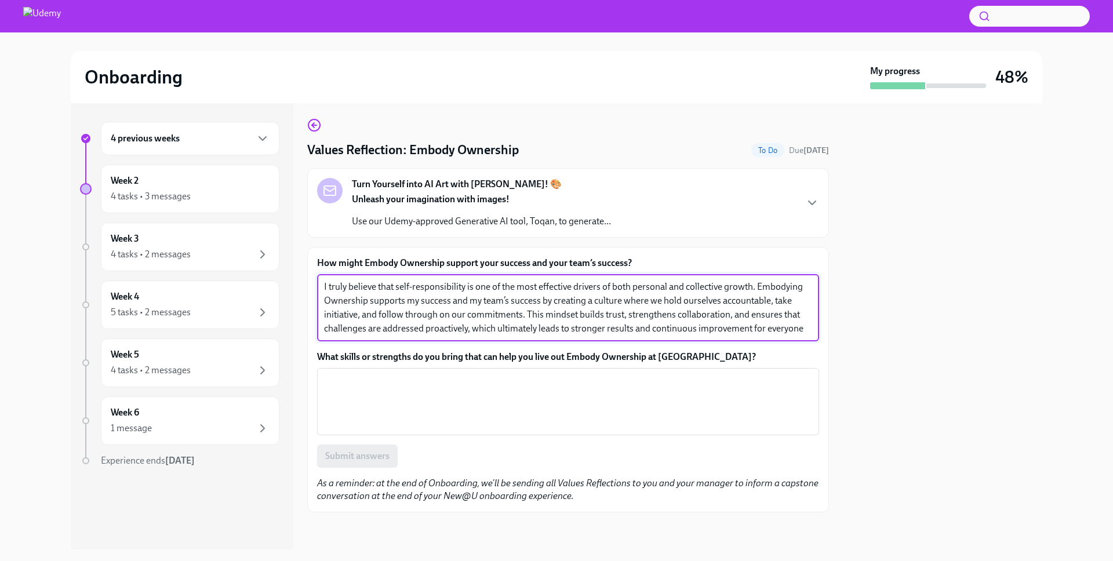
click at [530, 311] on textarea "I truly believe that self-responsibility is one of the most effective drivers o…" at bounding box center [568, 308] width 488 height 56
drag, startPoint x: 467, startPoint y: 330, endPoint x: 789, endPoint y: 335, distance: 321.8
click at [788, 335] on textarea "I truly believe that self-responsibility is one of the most effective drivers o…" at bounding box center [568, 308] width 488 height 56
click at [799, 333] on textarea "I truly believe that self-responsibility is one of the most effective drivers o…" at bounding box center [568, 308] width 488 height 56
click at [808, 332] on textarea "I truly believe that self-responsibility is one of the most effective drivers o…" at bounding box center [568, 308] width 488 height 56
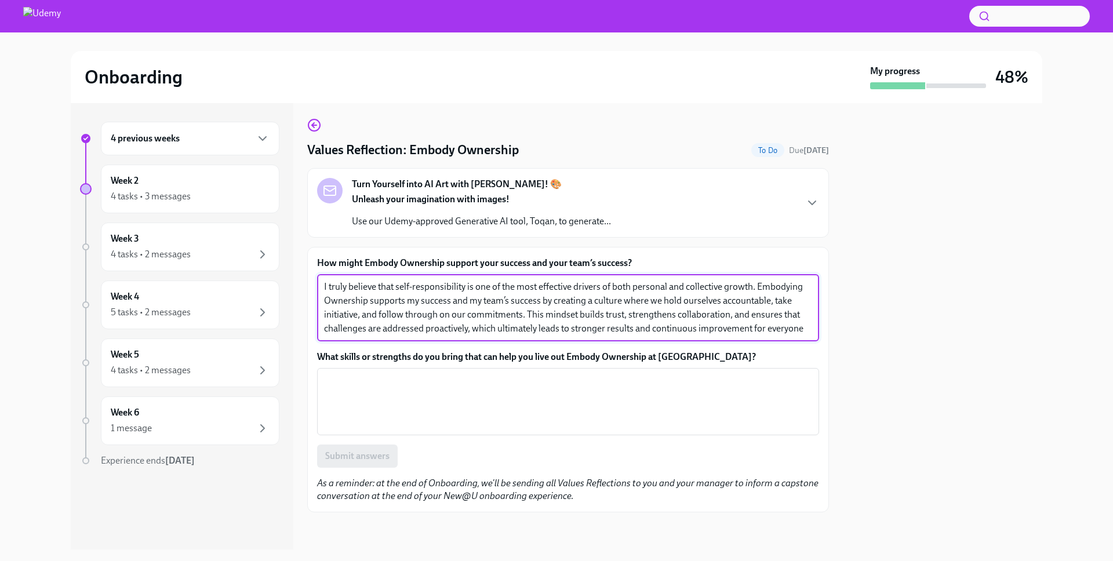
drag, startPoint x: 735, startPoint y: 332, endPoint x: 589, endPoint y: 329, distance: 146.2
click at [591, 329] on textarea "I truly believe that self-responsibility is one of the most effective drivers o…" at bounding box center [568, 308] width 488 height 56
click at [513, 324] on textarea "I truly believe that self-responsibility is one of the most effective drivers o…" at bounding box center [568, 308] width 488 height 56
click at [789, 332] on textarea "I truly believe that self-responsibility is one of the most effective drivers o…" at bounding box center [568, 308] width 488 height 56
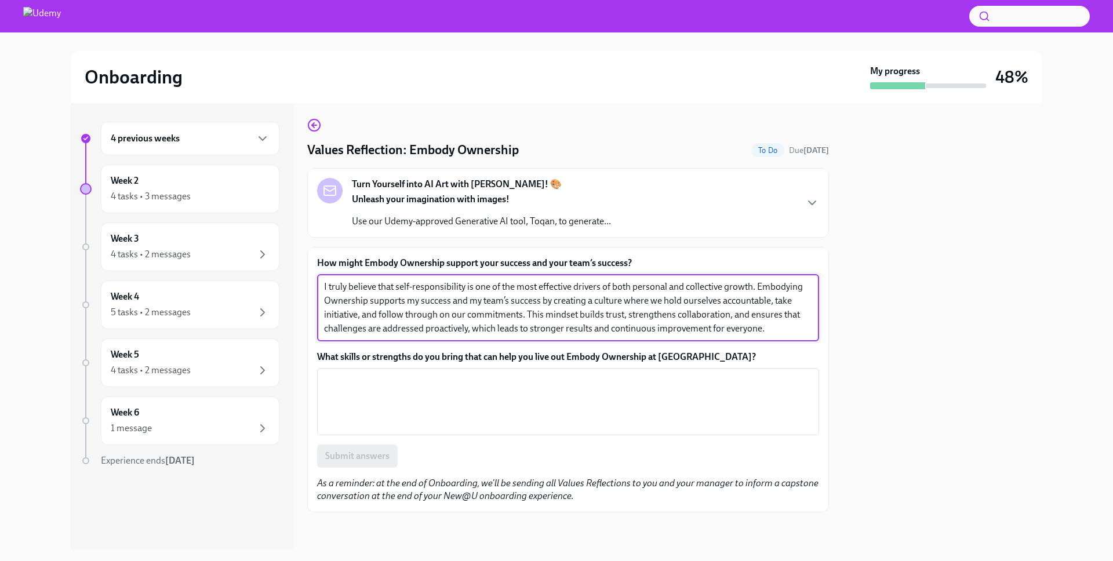
drag, startPoint x: 456, startPoint y: 285, endPoint x: 667, endPoint y: 319, distance: 214.4
click at [673, 317] on textarea "I truly believe that self-responsibility is one of the most effective drivers o…" at bounding box center [568, 308] width 488 height 56
type textarea "I truly believe that self-responsibility is one of the most effective drivers o…"
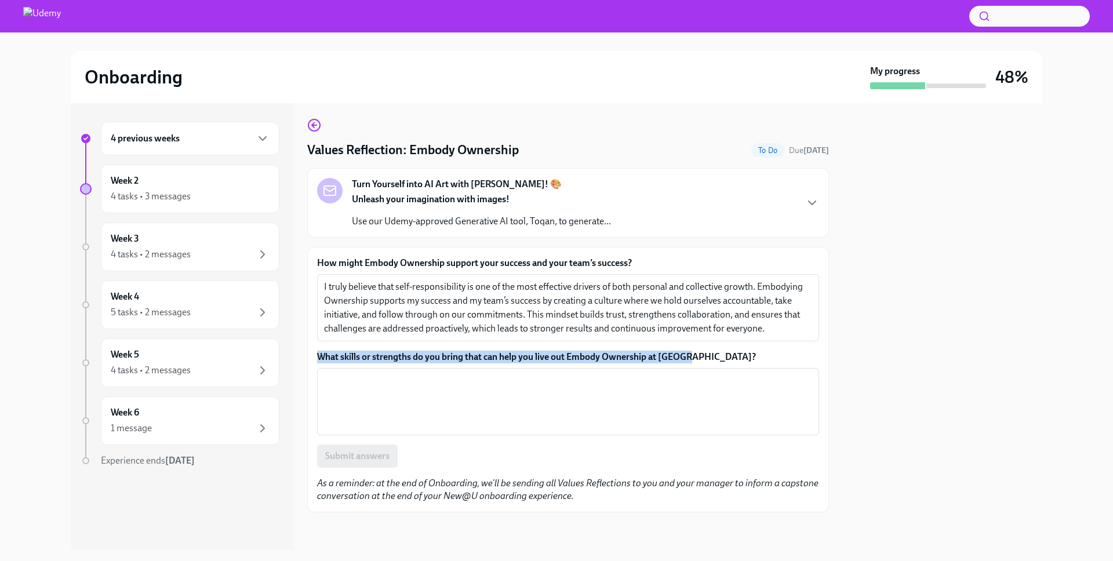
drag, startPoint x: 717, startPoint y: 361, endPoint x: 316, endPoint y: 352, distance: 401.3
click at [317, 352] on label "What skills or strengths do you bring that can help you live out Embody Ownersh…" at bounding box center [568, 357] width 502 height 13
copy label "What skills or strengths do you bring that can help you live out Embody Ownersh…"
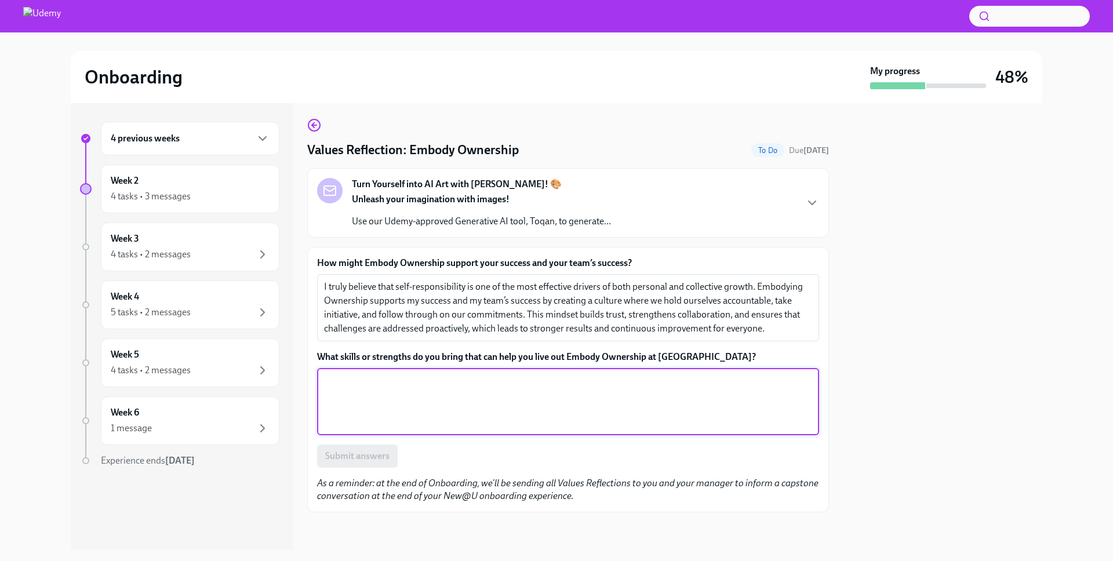
click at [429, 389] on textarea "What skills or strengths do you bring that can help you live out Embody Ownersh…" at bounding box center [568, 402] width 488 height 56
paste textarea "I am extremely committed and will do whatever it takes to deliver on what has b…"
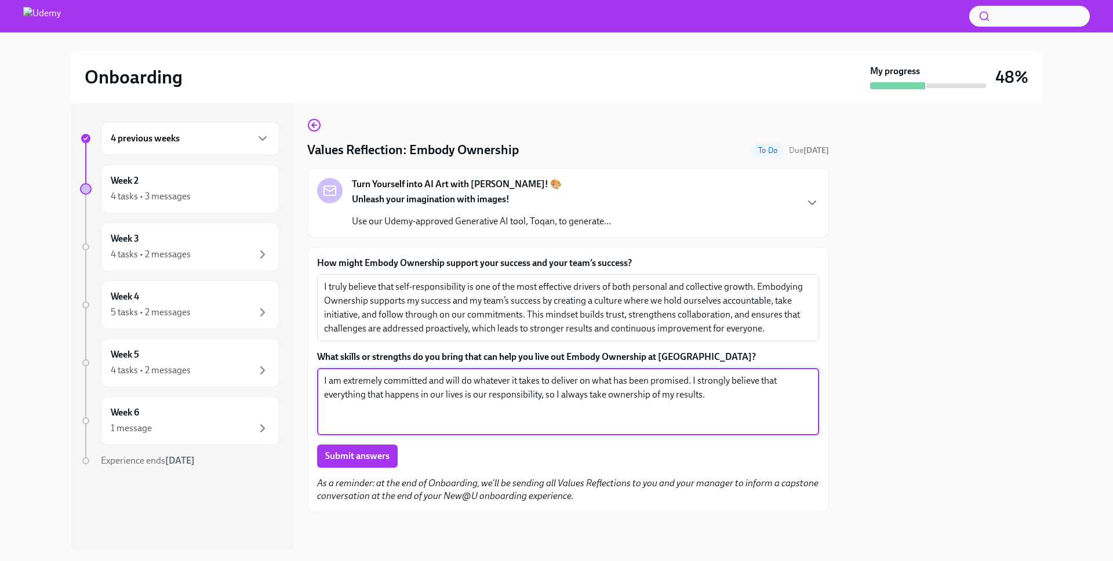
click at [449, 400] on textarea "I am extremely committed and will do whatever it takes to deliver on what has b…" at bounding box center [568, 402] width 488 height 56
type textarea "I am extremely committed and will do whatever it takes to deliver on what has b…"
click at [376, 453] on span "Submit answers" at bounding box center [357, 457] width 64 height 12
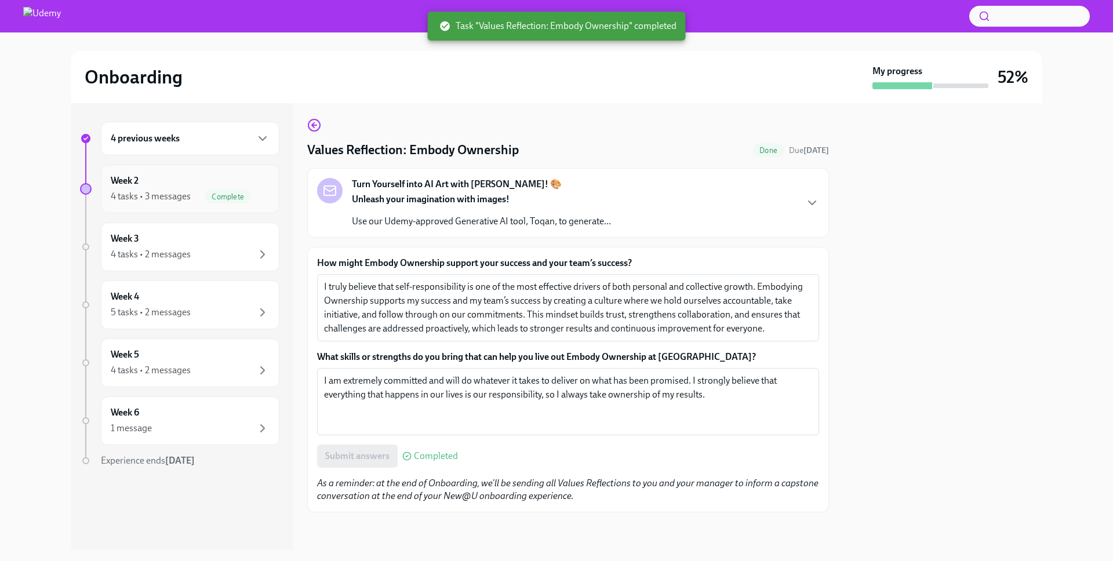
click at [205, 191] on div "Complete" at bounding box center [237, 197] width 65 height 14
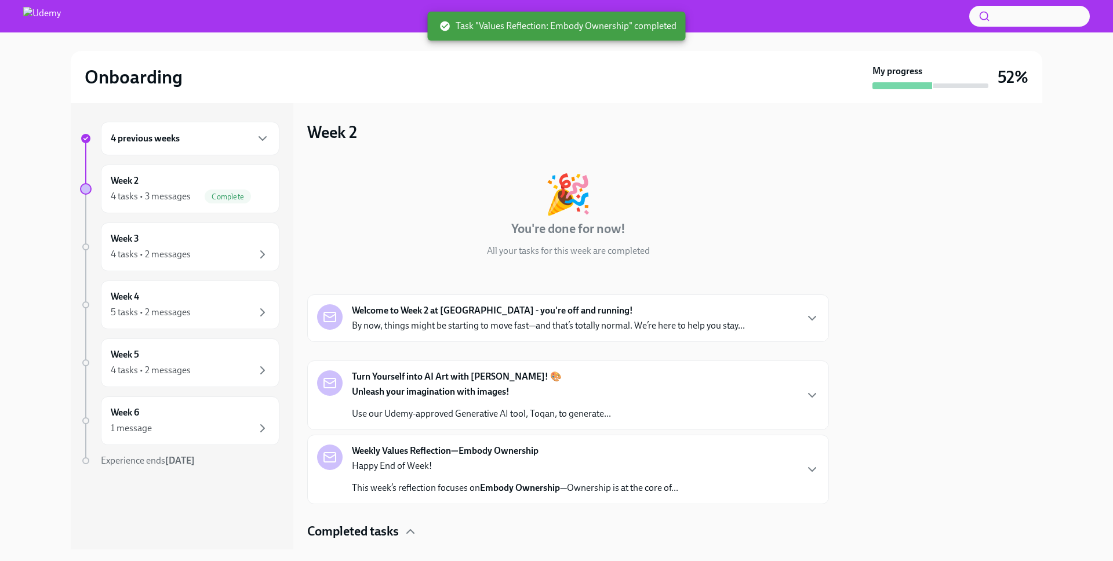
click at [219, 142] on div "4 previous weeks" at bounding box center [190, 139] width 159 height 14
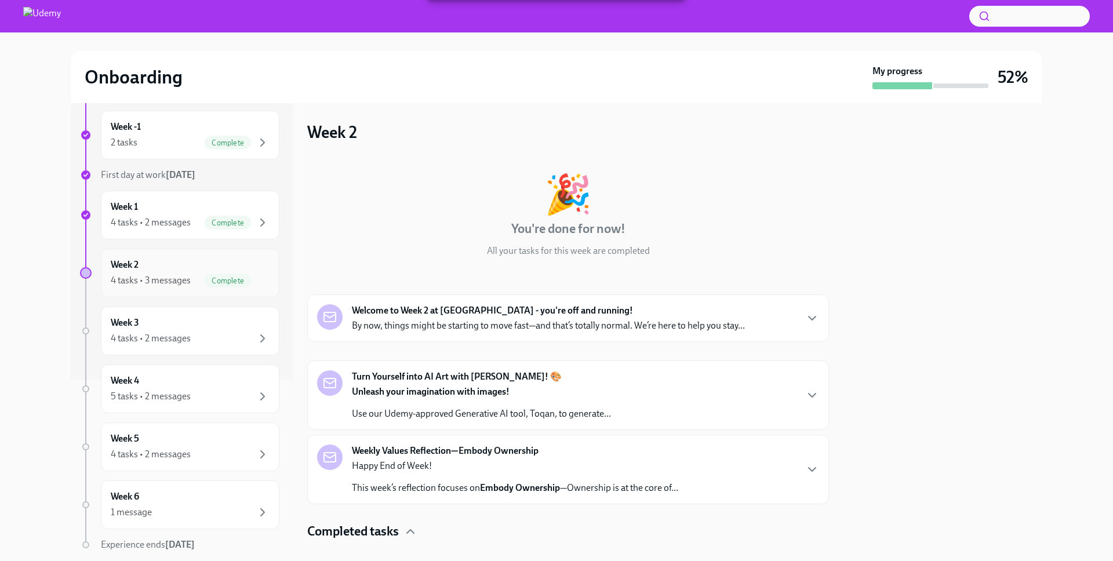
scroll to position [152, 0]
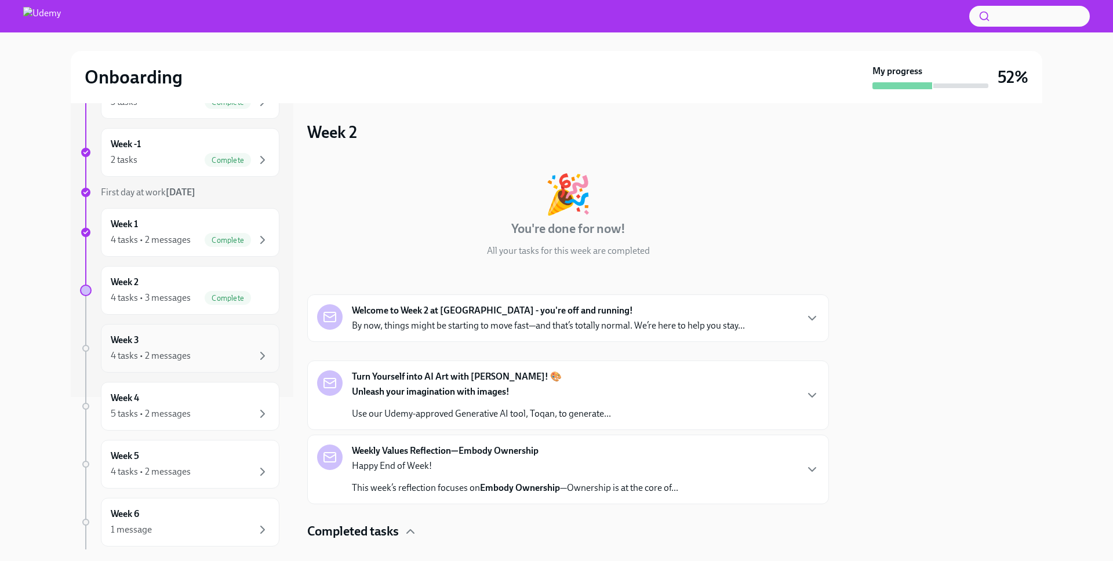
click at [250, 337] on div "Week 3 4 tasks • 2 messages" at bounding box center [190, 348] width 159 height 29
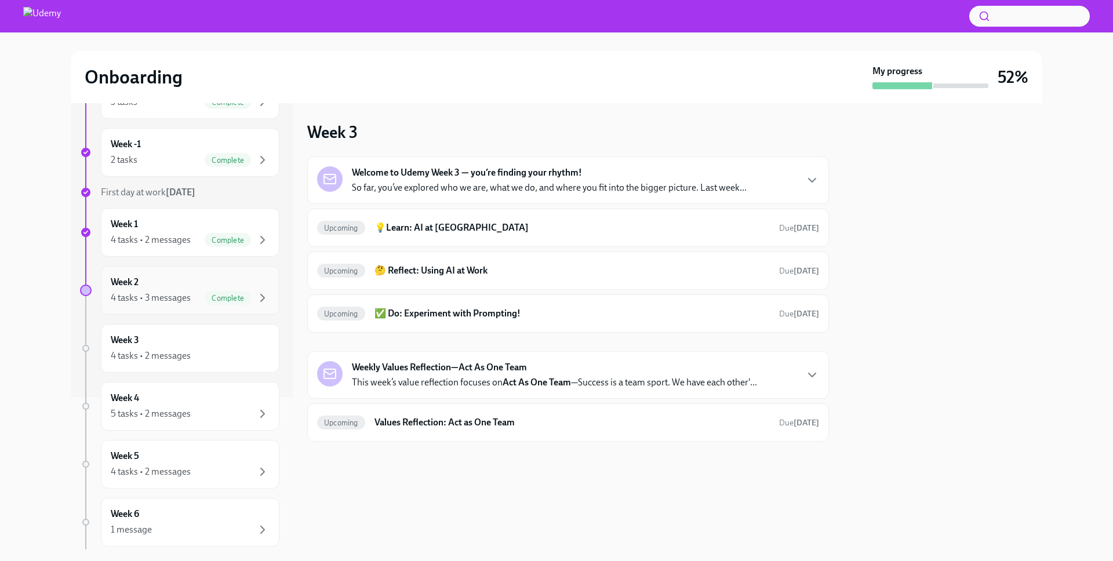
click at [191, 285] on div "Week 2 4 tasks • 3 messages Complete" at bounding box center [190, 290] width 159 height 29
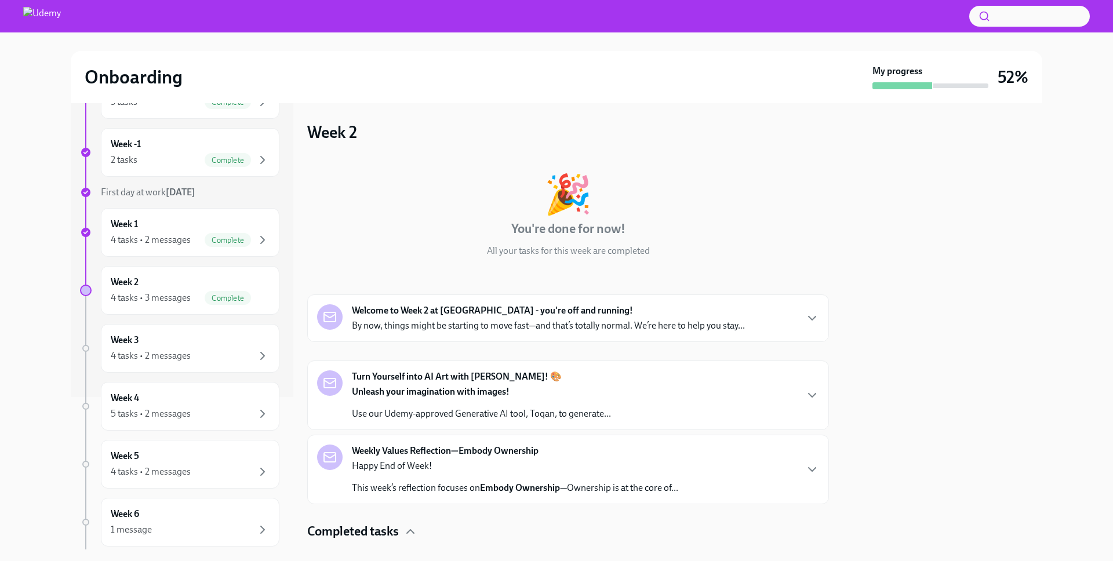
scroll to position [19, 0]
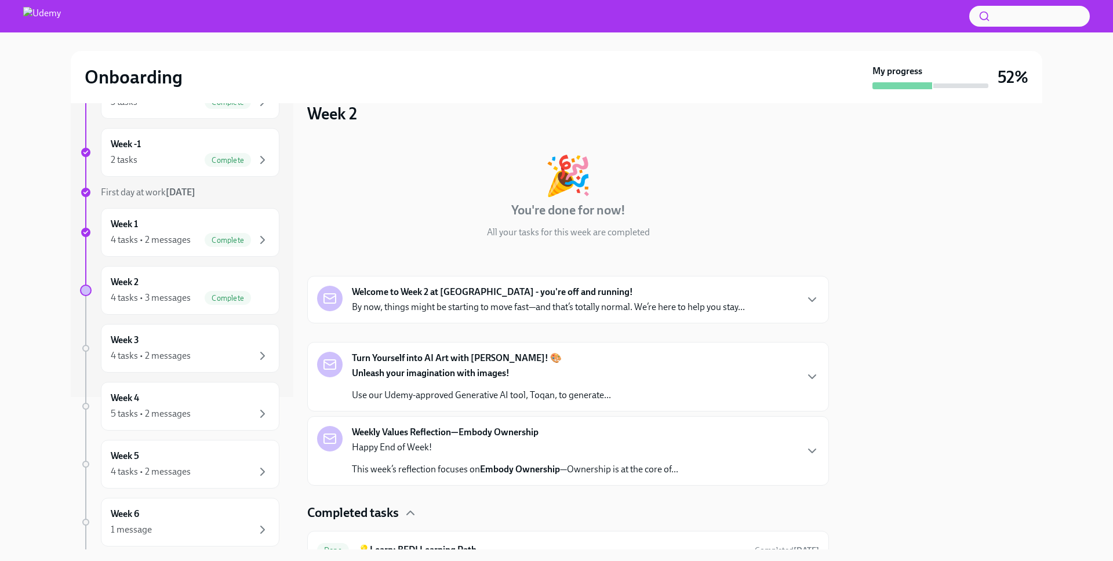
click at [441, 310] on p "By now, things might be starting to move fast—and that’s totally normal. We’re …" at bounding box center [548, 307] width 393 height 13
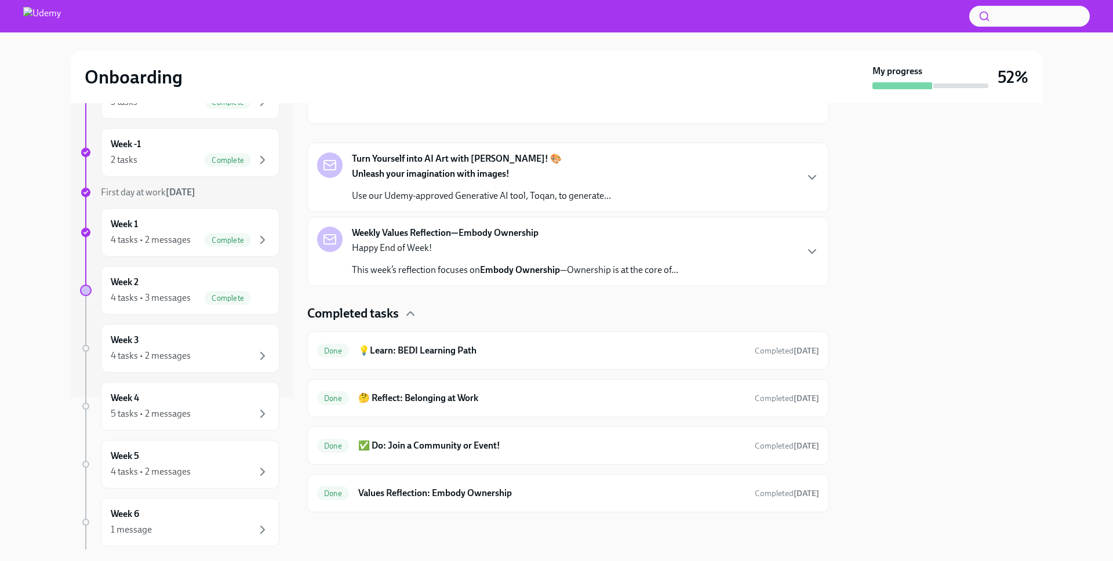
scroll to position [681, 0]
click at [412, 259] on div "Happy End of Week! This week’s reflection focuses on Embody Ownership —Ownershi…" at bounding box center [515, 259] width 326 height 35
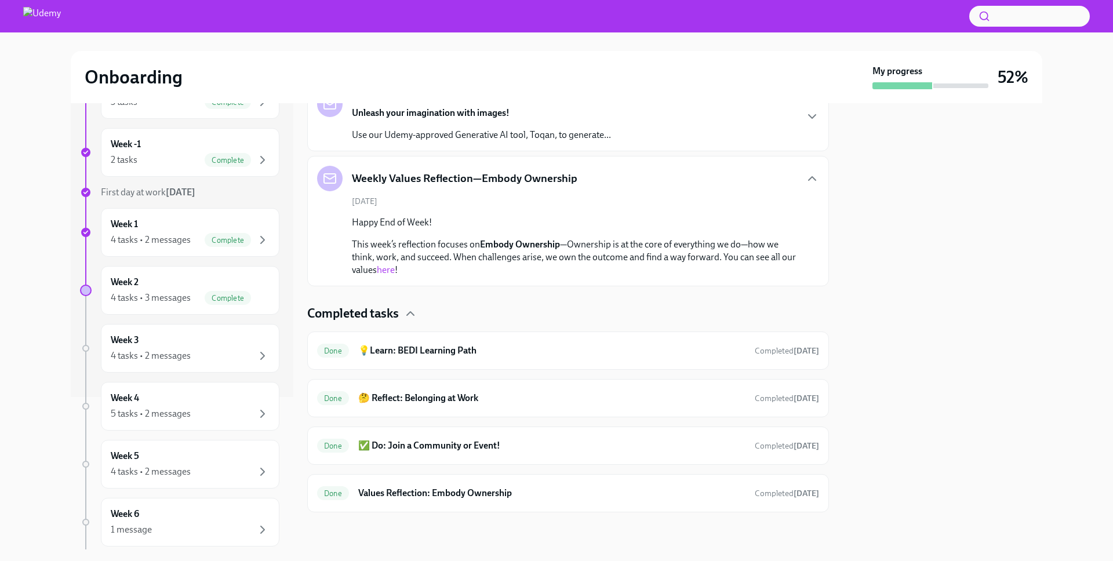
click at [447, 141] on p "Use our Udemy-approved Generative AI tool, Toqan, to generate..." at bounding box center [481, 135] width 259 height 13
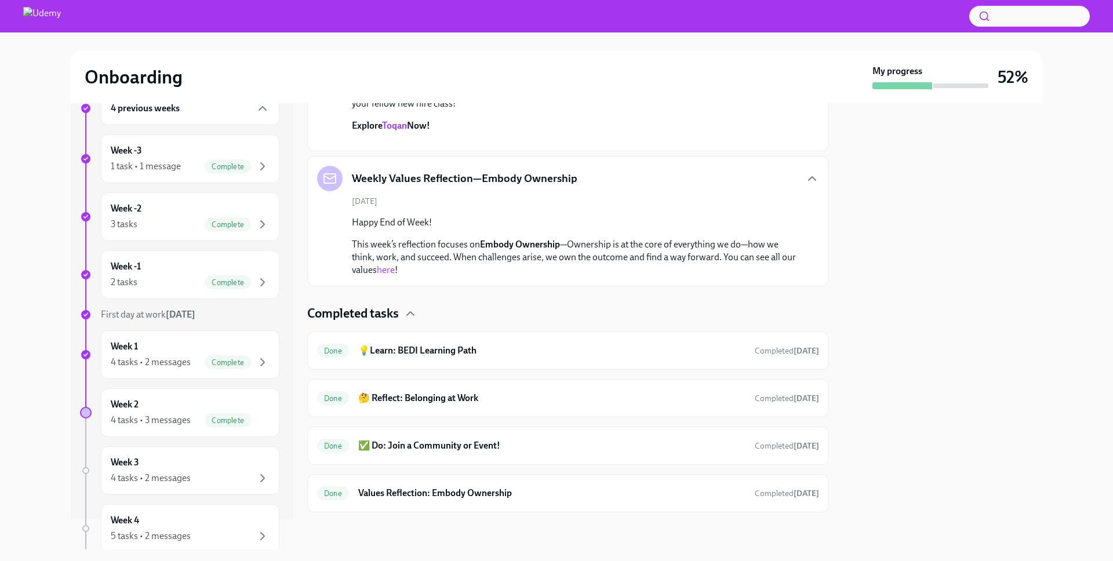
scroll to position [0, 0]
